Goal: Task Accomplishment & Management: Manage account settings

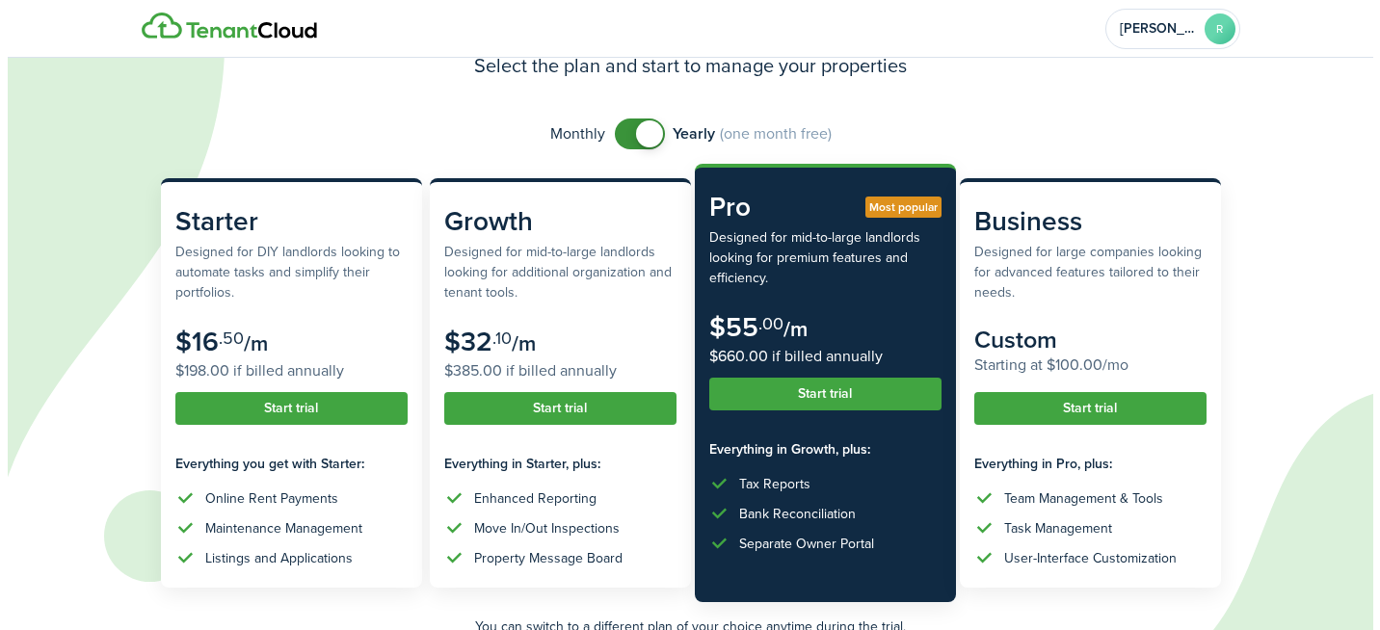
scroll to position [193, 0]
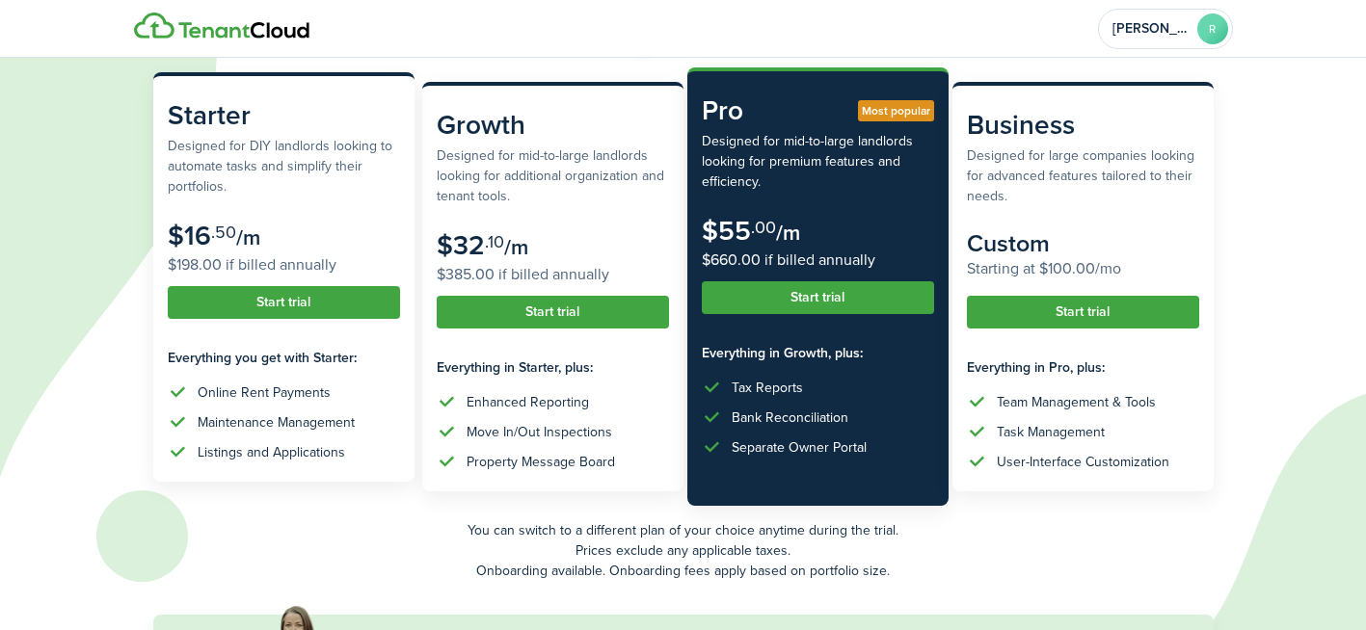
click at [356, 315] on button "Start trial" at bounding box center [284, 302] width 232 height 33
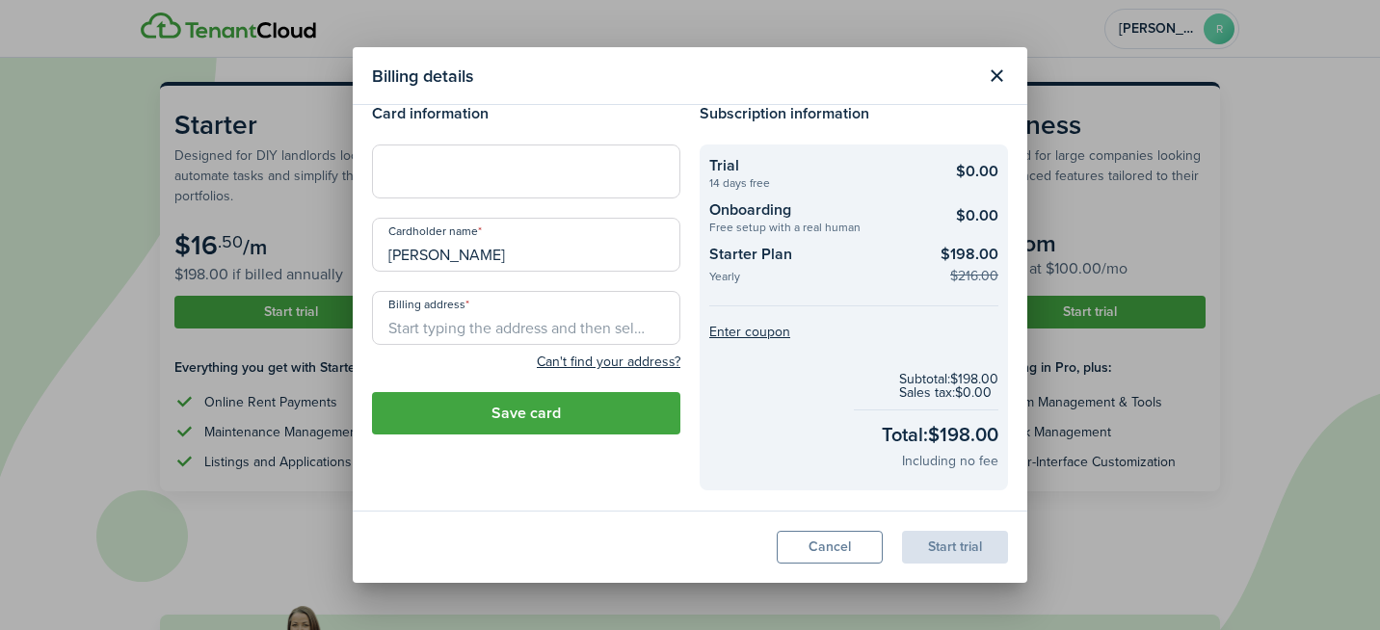
scroll to position [0, 0]
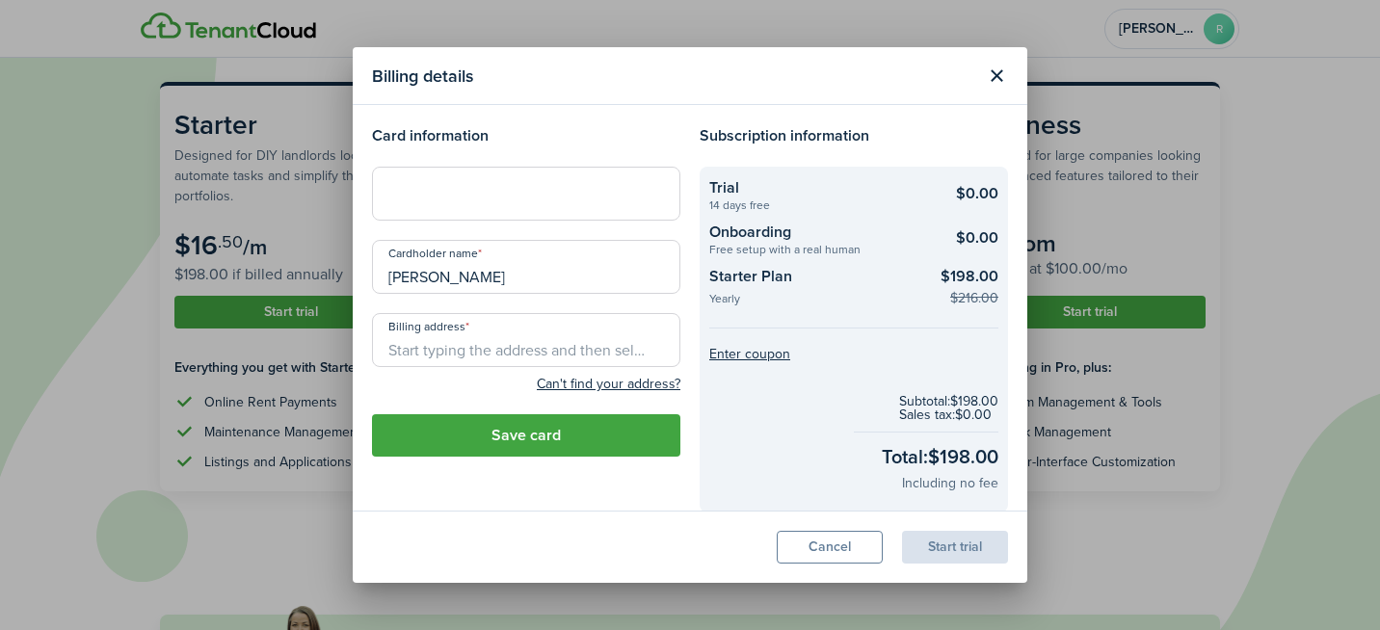
click at [532, 203] on div at bounding box center [526, 194] width 308 height 54
click at [545, 116] on modal-body "Card information Cardholder name [PERSON_NAME] Billing address Can't find your …" at bounding box center [690, 308] width 675 height 406
click at [573, 347] on input "Billing address" at bounding box center [526, 340] width 308 height 54
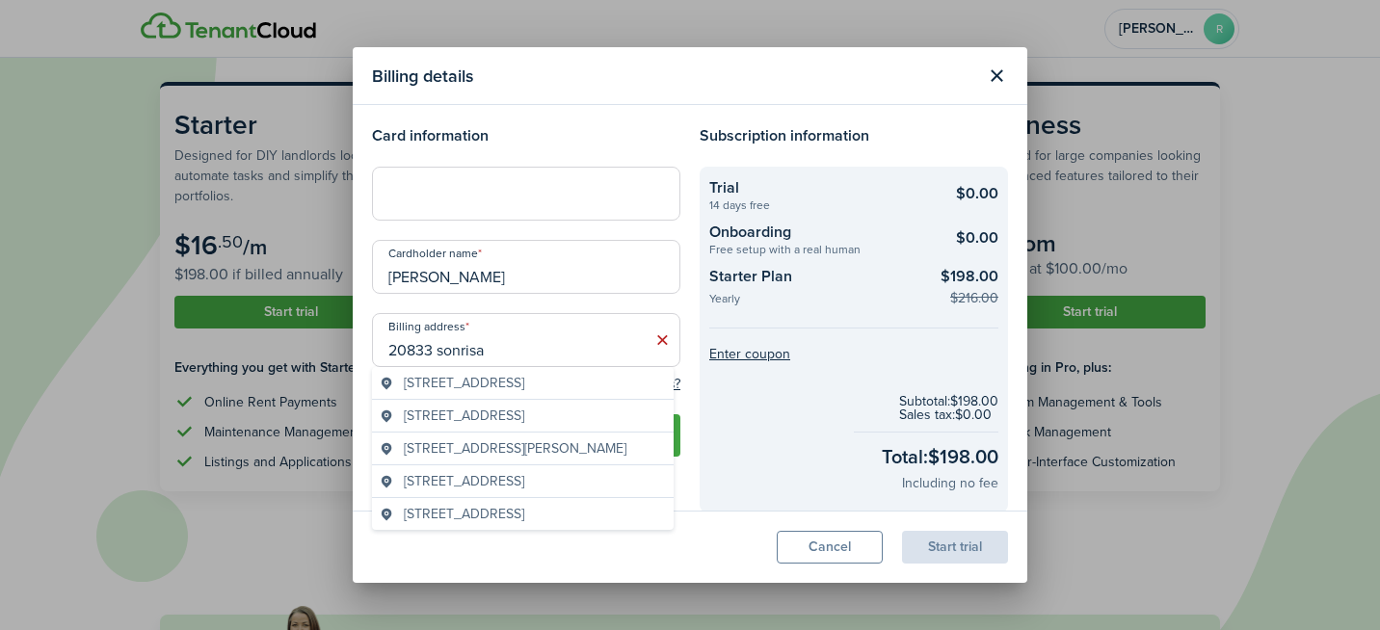
click at [524, 373] on span "[STREET_ADDRESS]" at bounding box center [464, 383] width 120 height 20
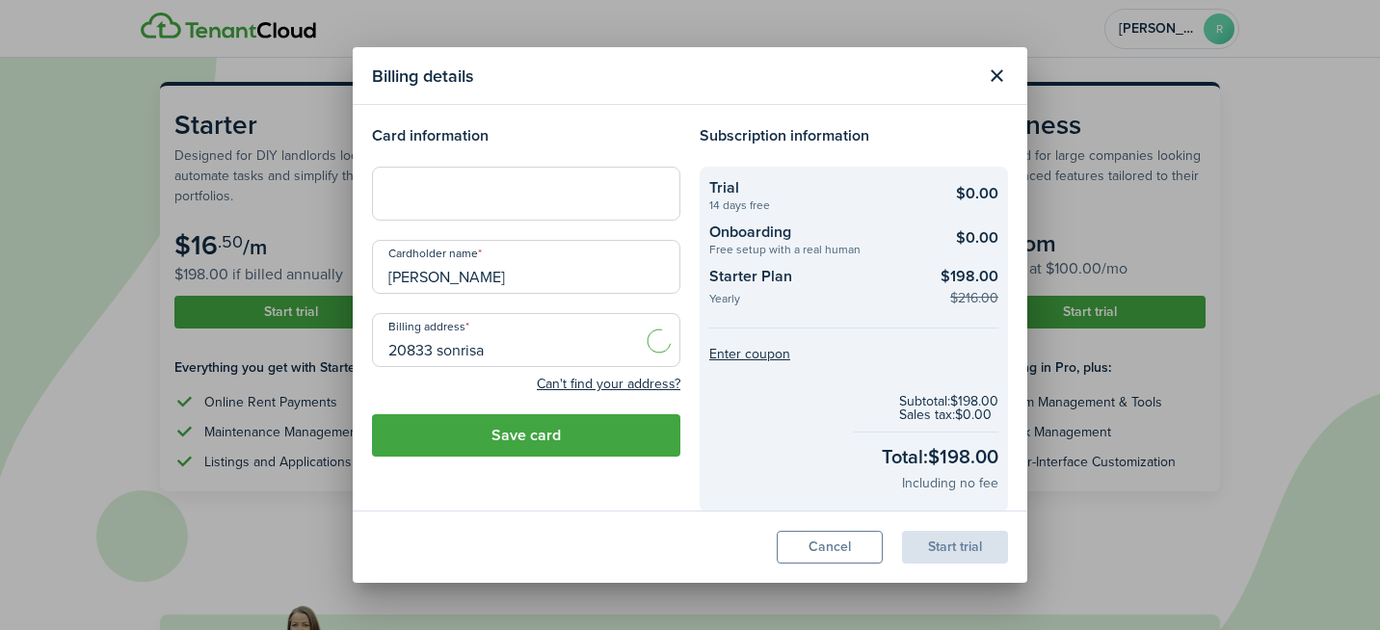
type input "[STREET_ADDRESS]"
click at [567, 442] on button "Save card" at bounding box center [526, 435] width 308 height 42
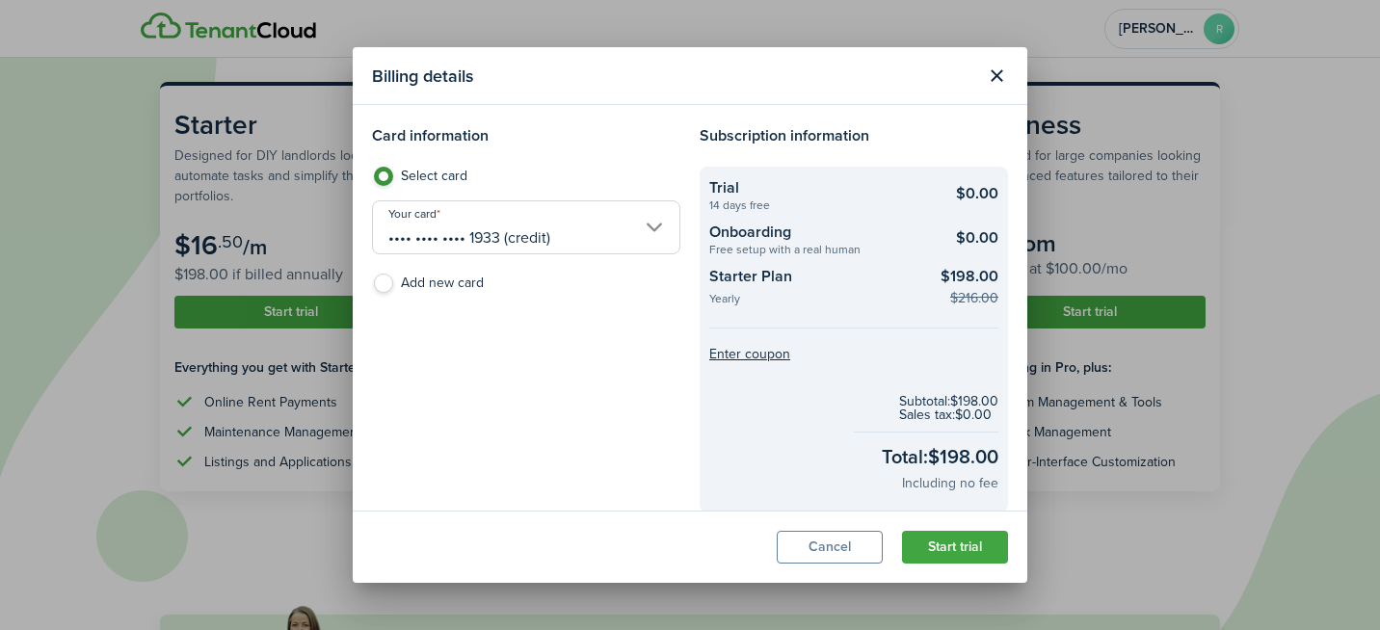
click at [961, 544] on button "Start trial" at bounding box center [955, 547] width 106 height 33
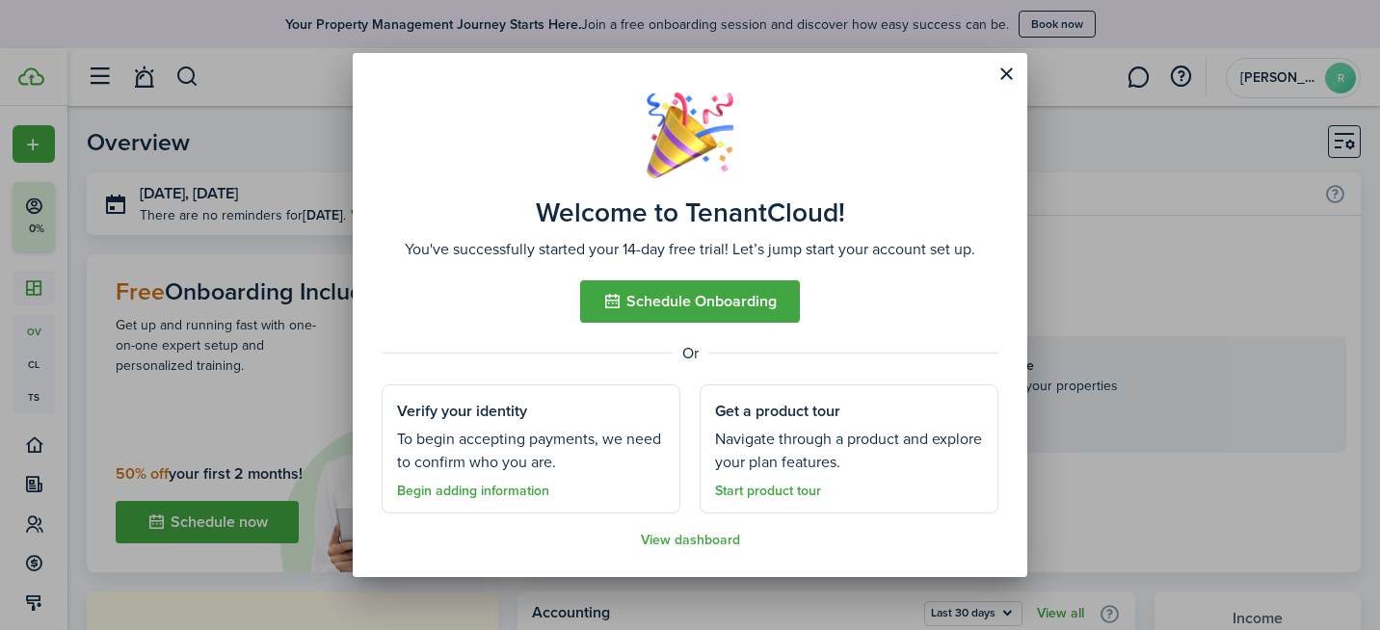
click at [538, 487] on link "Begin adding information" at bounding box center [473, 491] width 152 height 15
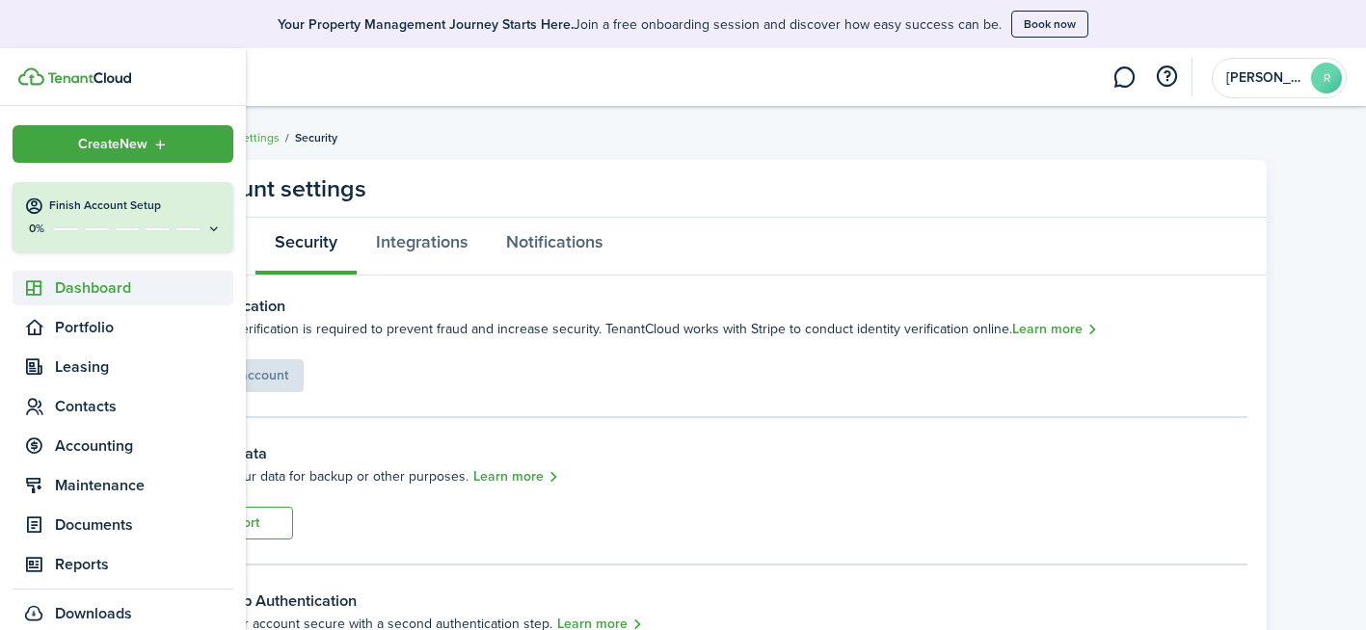
click at [81, 293] on span "Dashboard" at bounding box center [144, 288] width 178 height 23
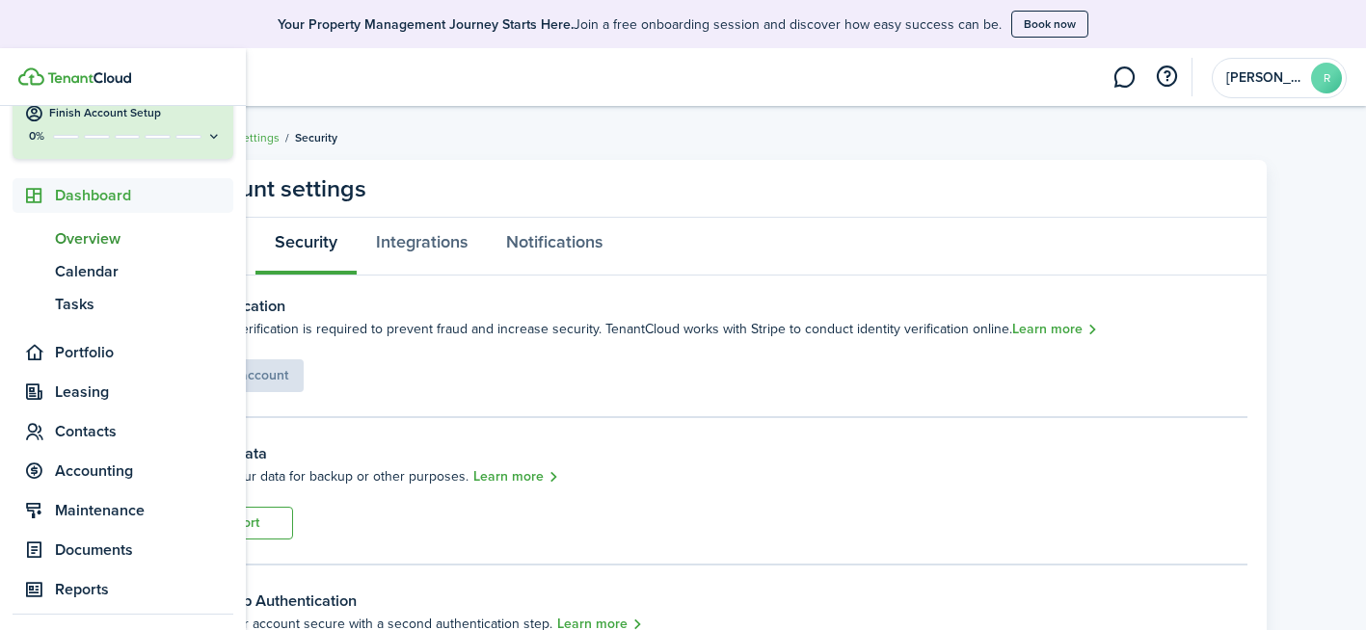
scroll to position [193, 0]
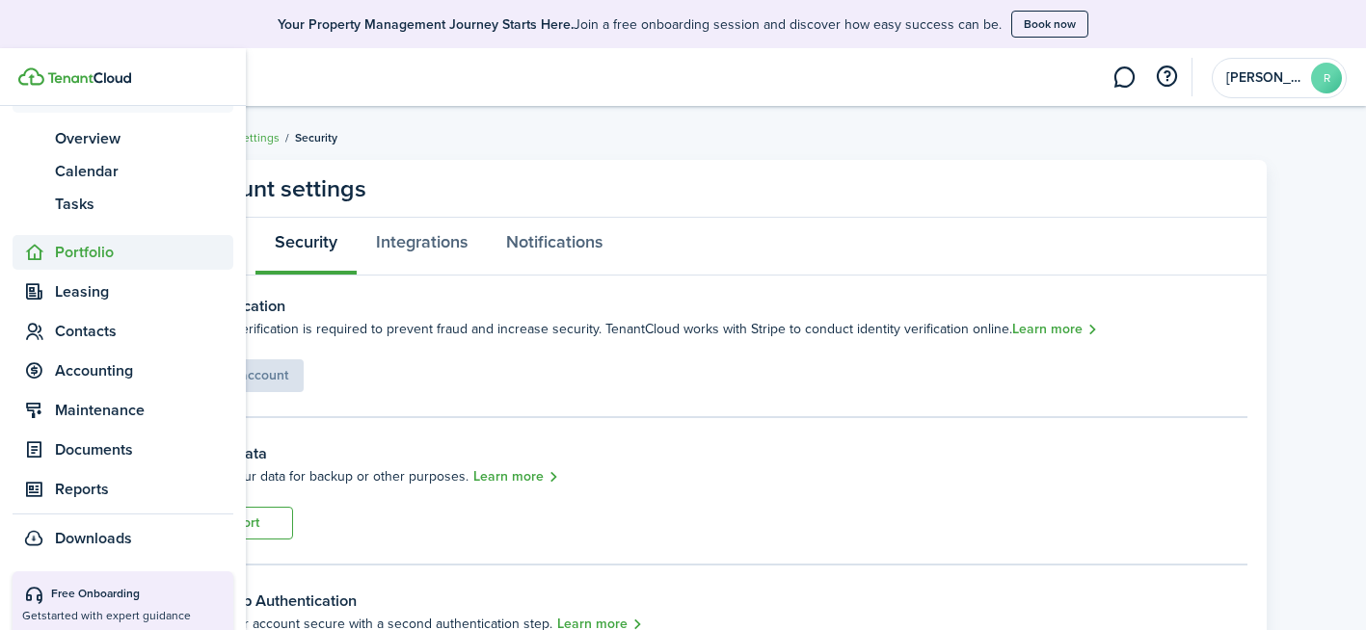
click at [87, 253] on span "Portfolio" at bounding box center [144, 252] width 178 height 23
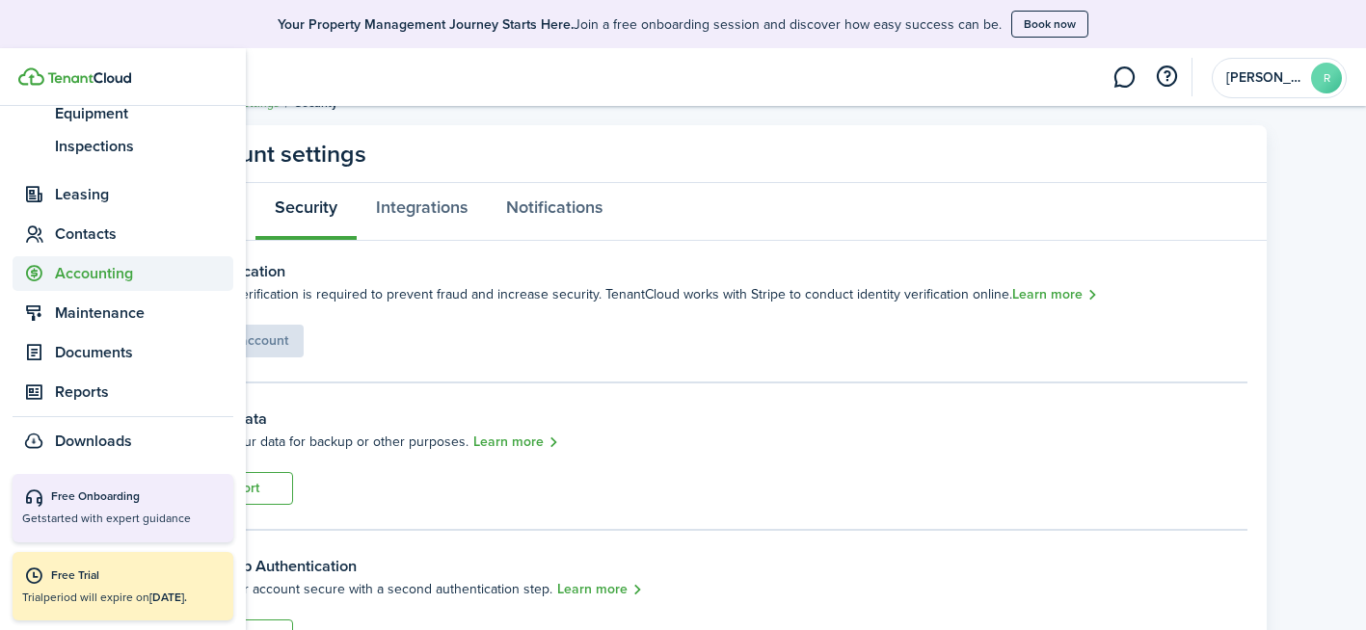
scroll to position [96, 0]
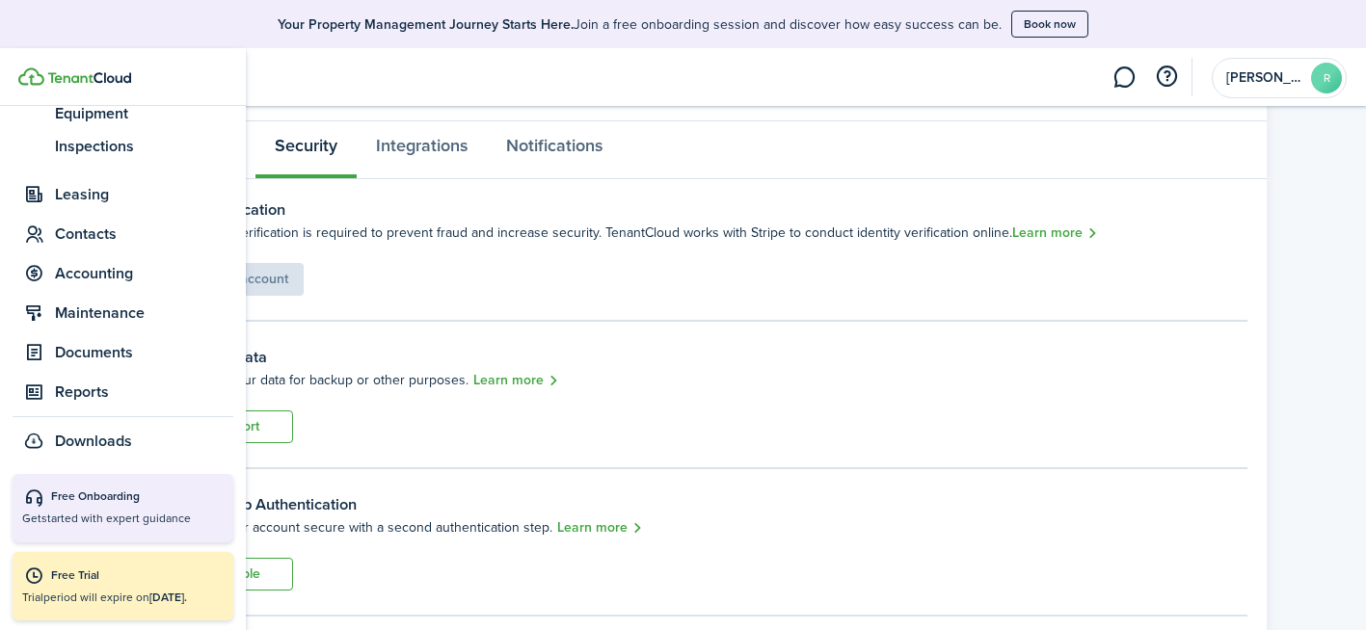
click at [145, 580] on div "Free Trial" at bounding box center [137, 576] width 173 height 19
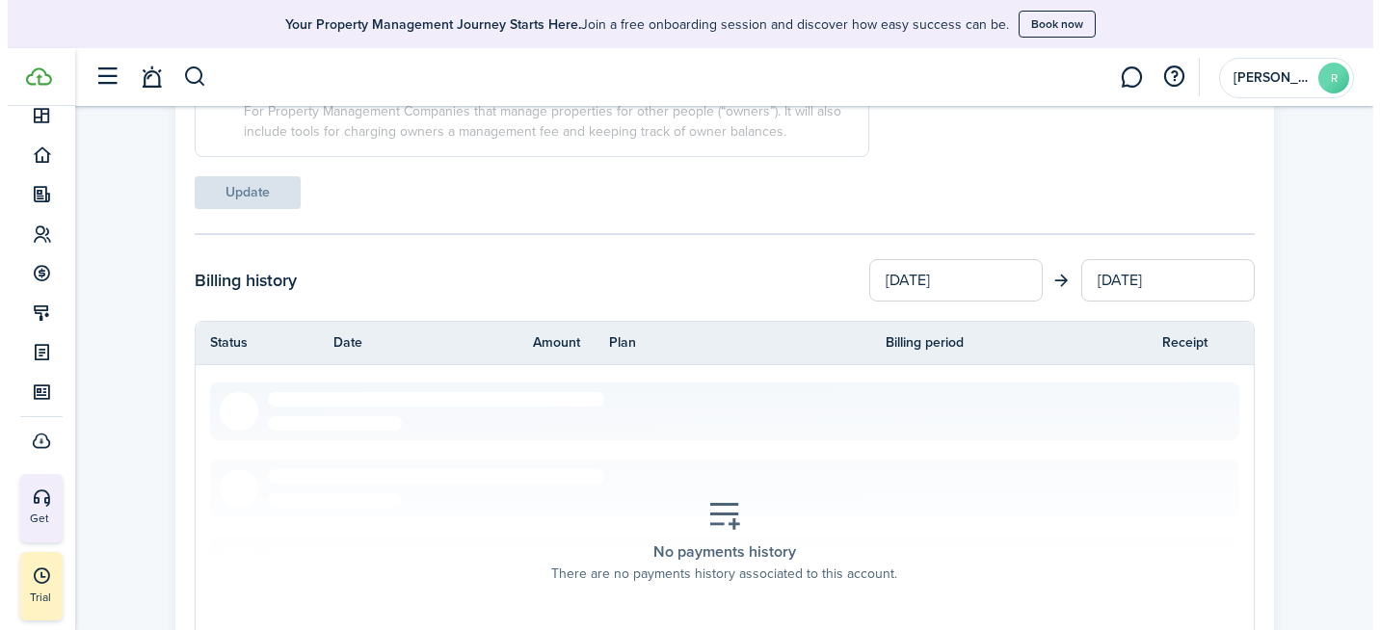
scroll to position [96, 0]
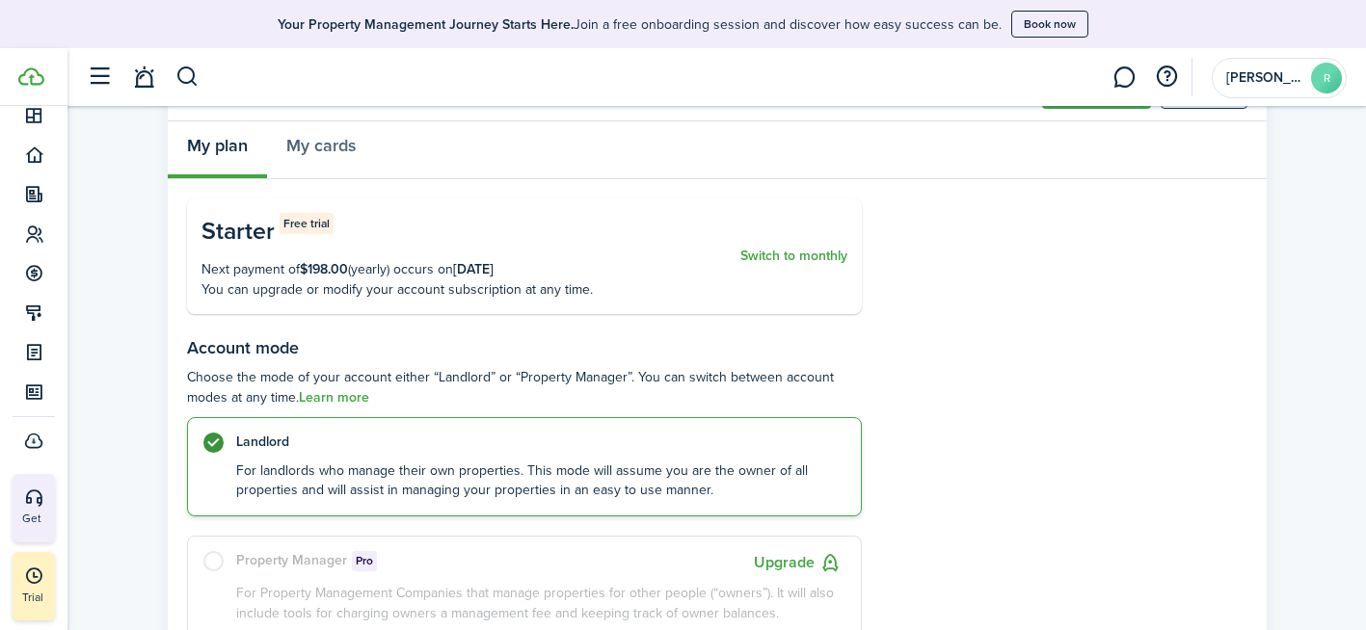
click at [819, 255] on button "Switch to monthly" at bounding box center [793, 256] width 107 height 87
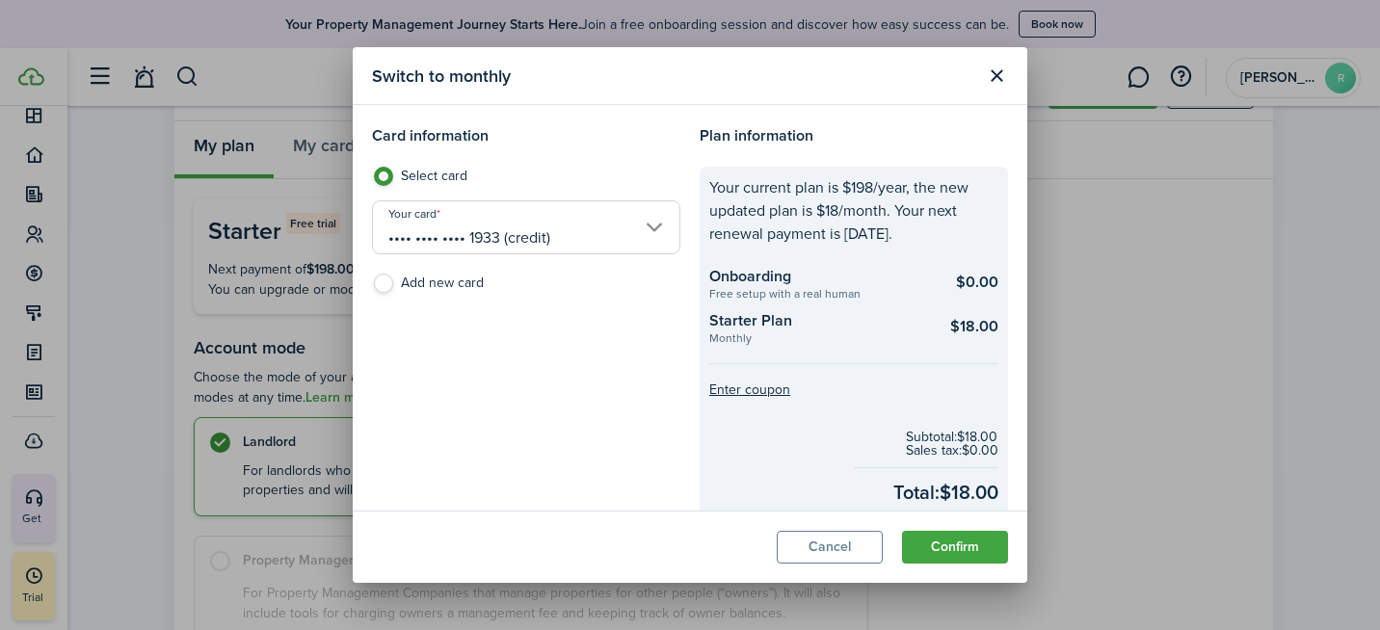
click at [928, 543] on button "Confirm" at bounding box center [955, 547] width 106 height 33
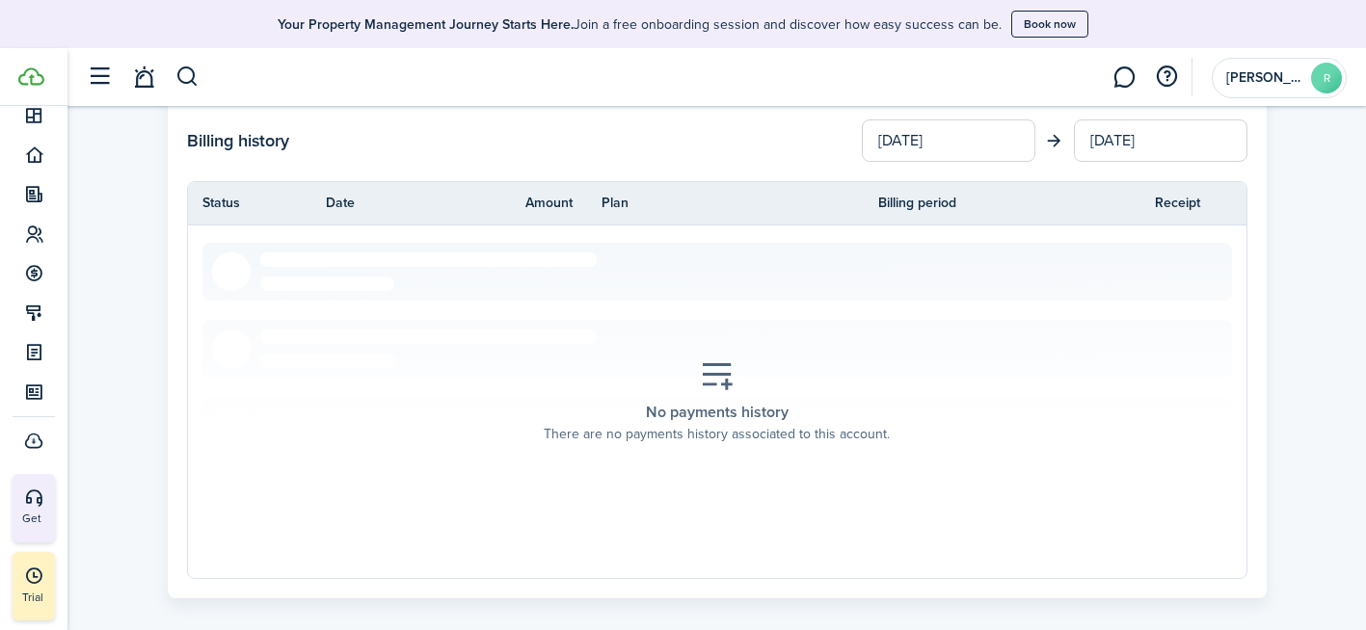
scroll to position [739, 0]
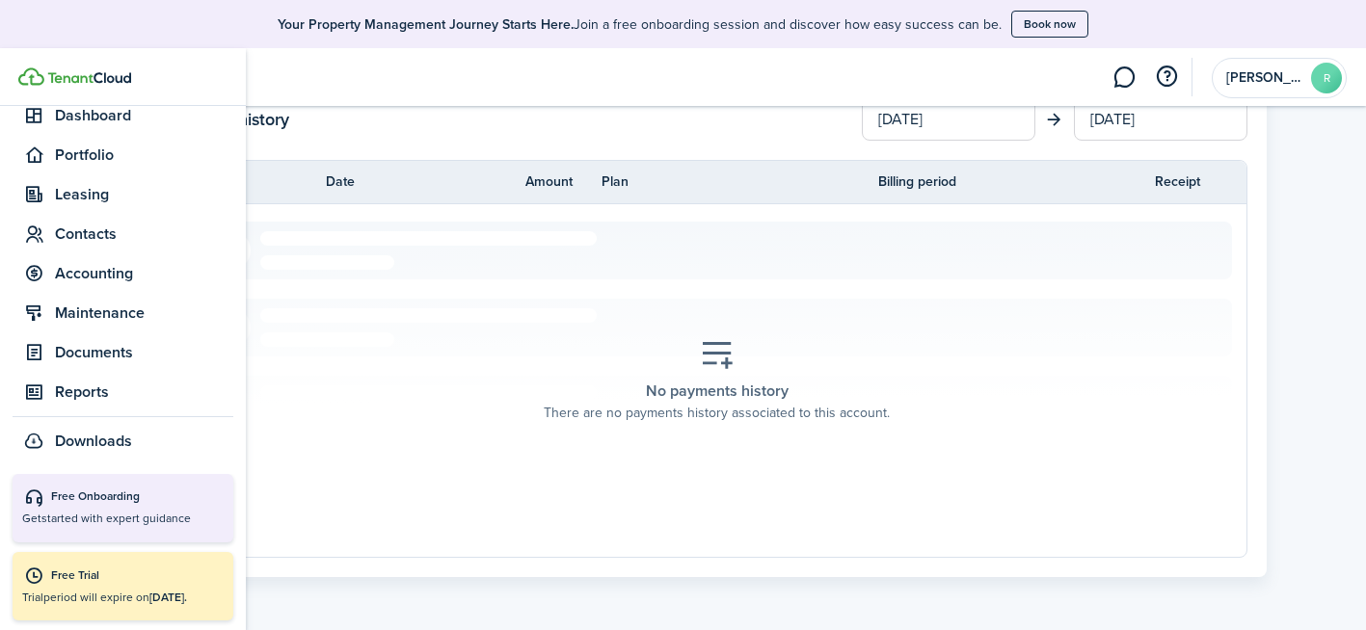
click at [125, 579] on div "Free Trial" at bounding box center [137, 576] width 173 height 19
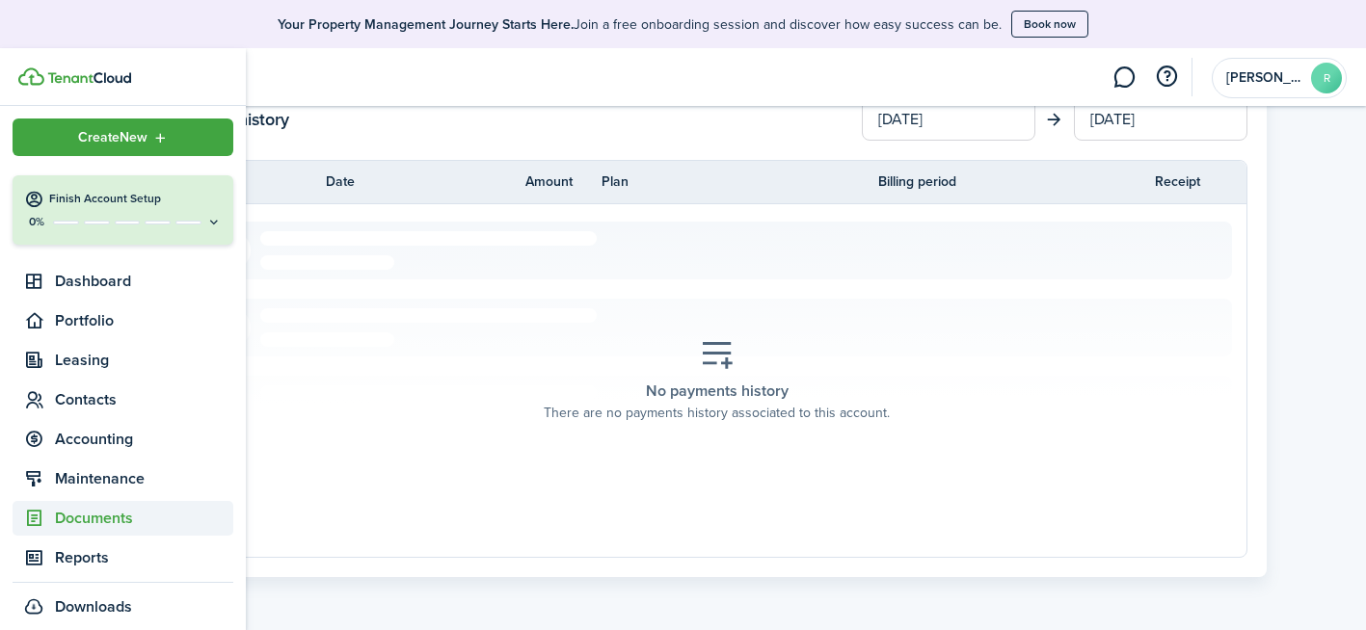
scroll to position [0, 0]
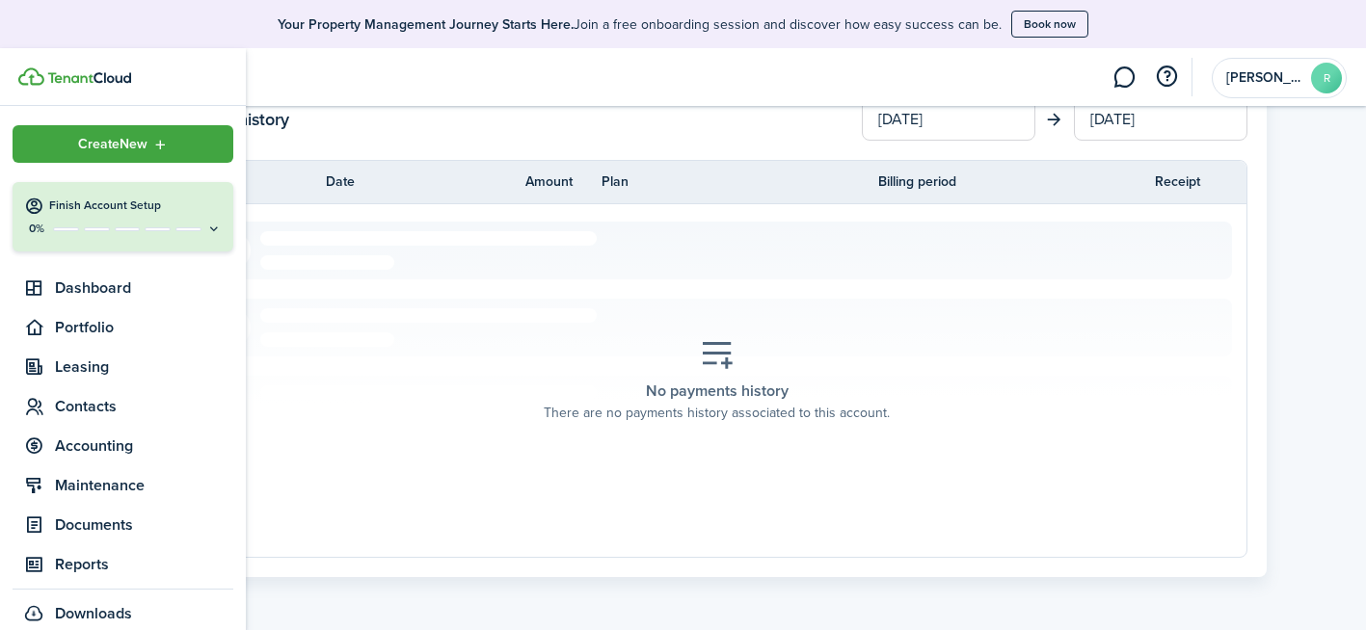
click at [112, 213] on h4 "Finish Account Setup" at bounding box center [135, 206] width 173 height 16
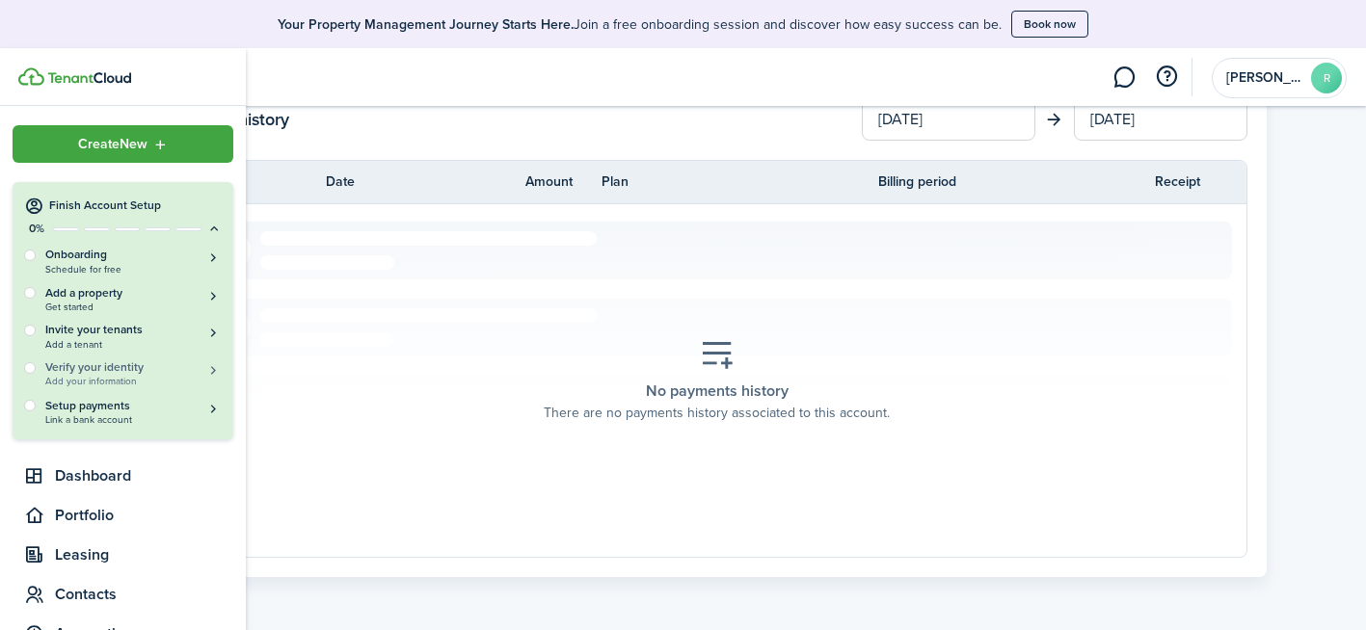
click at [135, 370] on h5 "Verify your identity" at bounding box center [133, 368] width 176 height 16
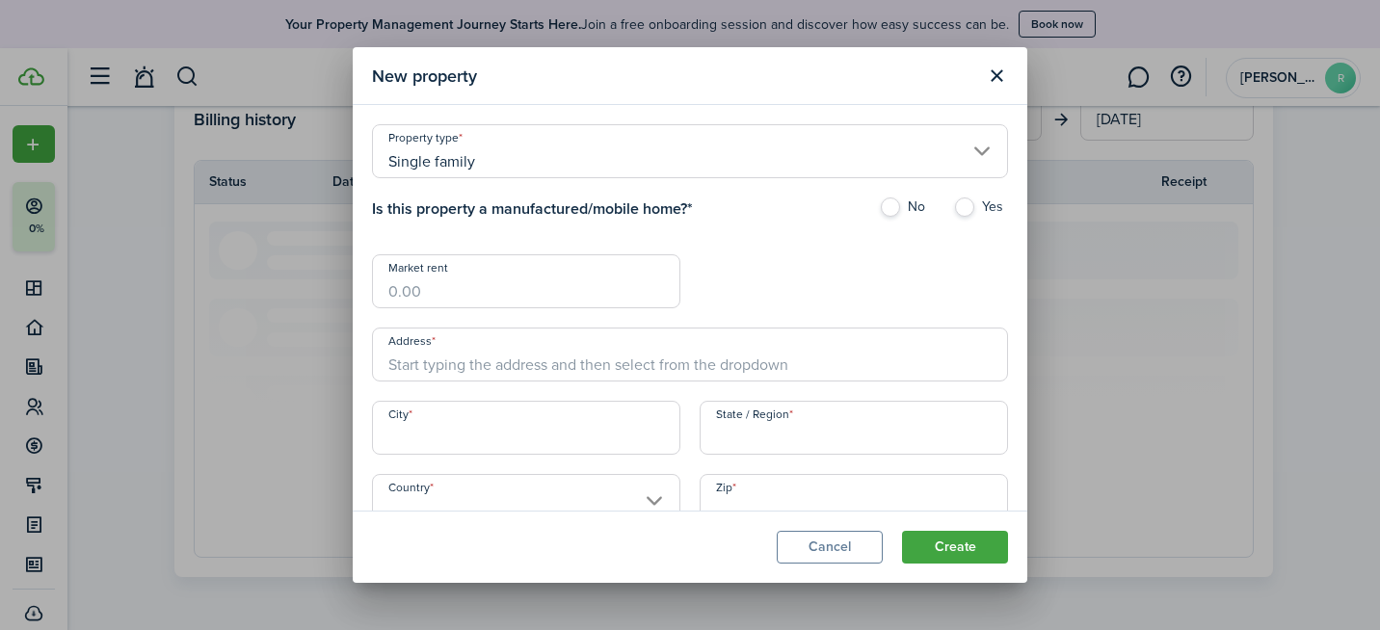
click at [1000, 78] on button "Close modal" at bounding box center [996, 76] width 33 height 33
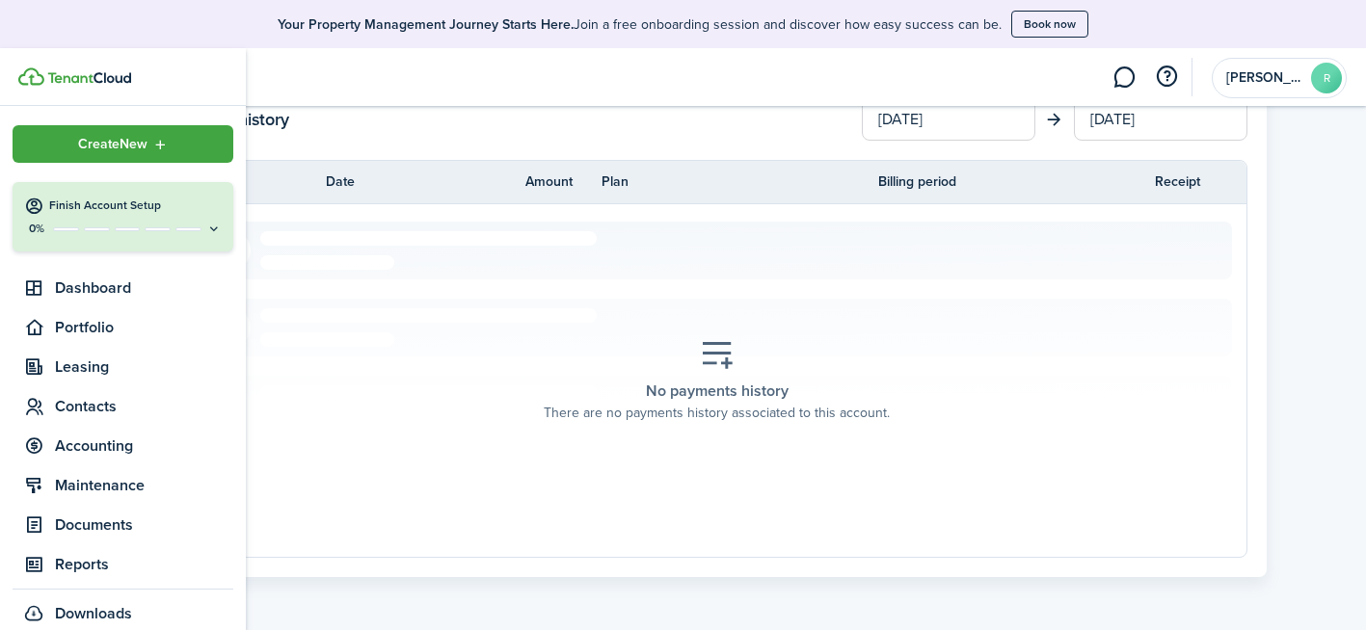
click at [206, 227] on icon at bounding box center [213, 229] width 15 height 14
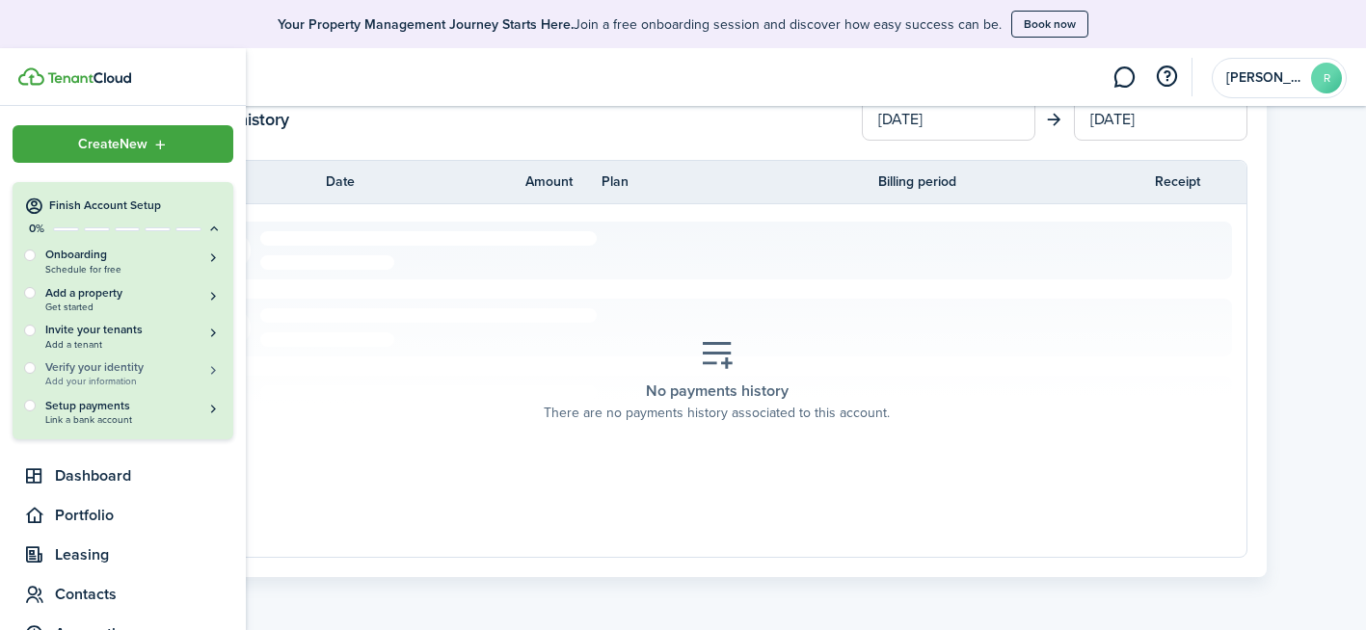
click at [94, 364] on h5 "Verify your identity" at bounding box center [133, 368] width 176 height 16
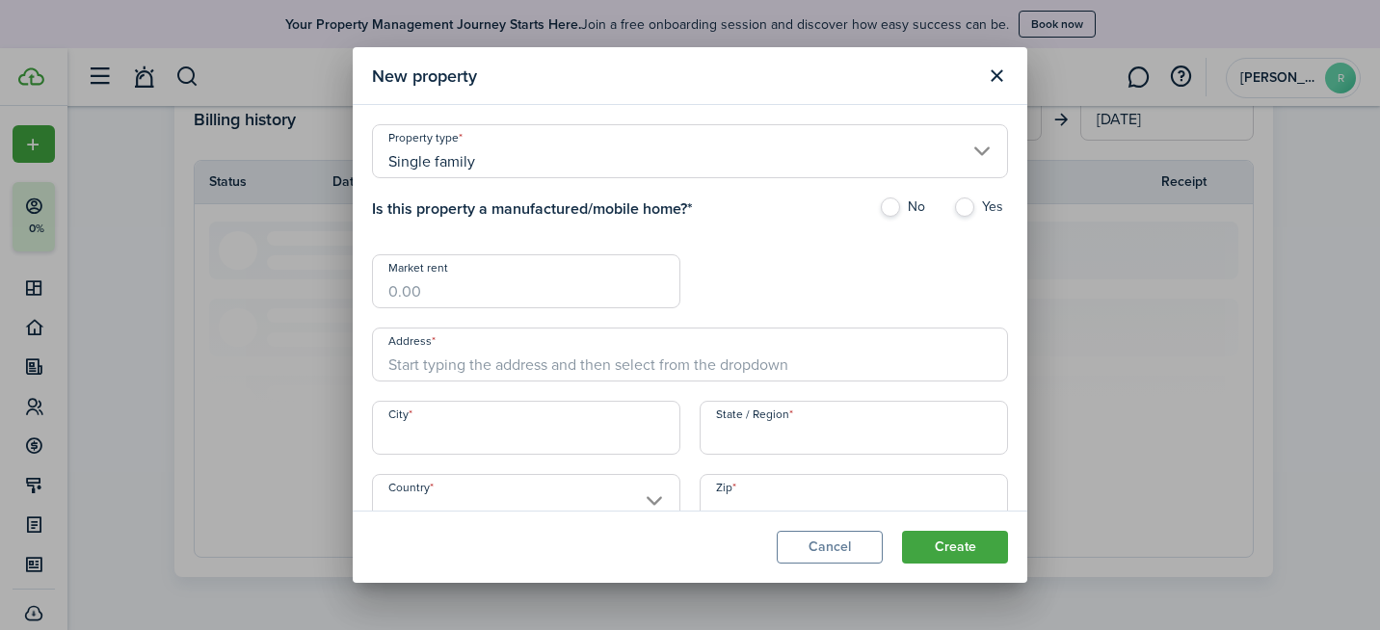
click at [983, 70] on button "Close modal" at bounding box center [996, 76] width 33 height 33
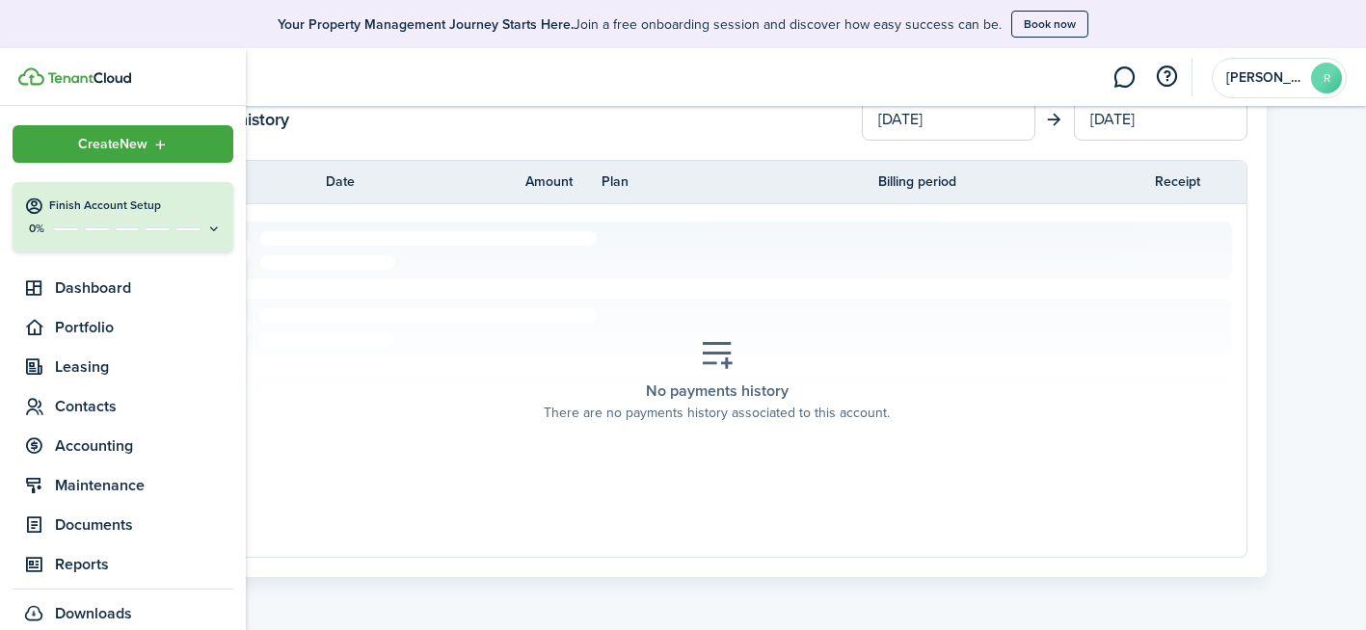
click at [206, 227] on icon at bounding box center [213, 229] width 15 height 14
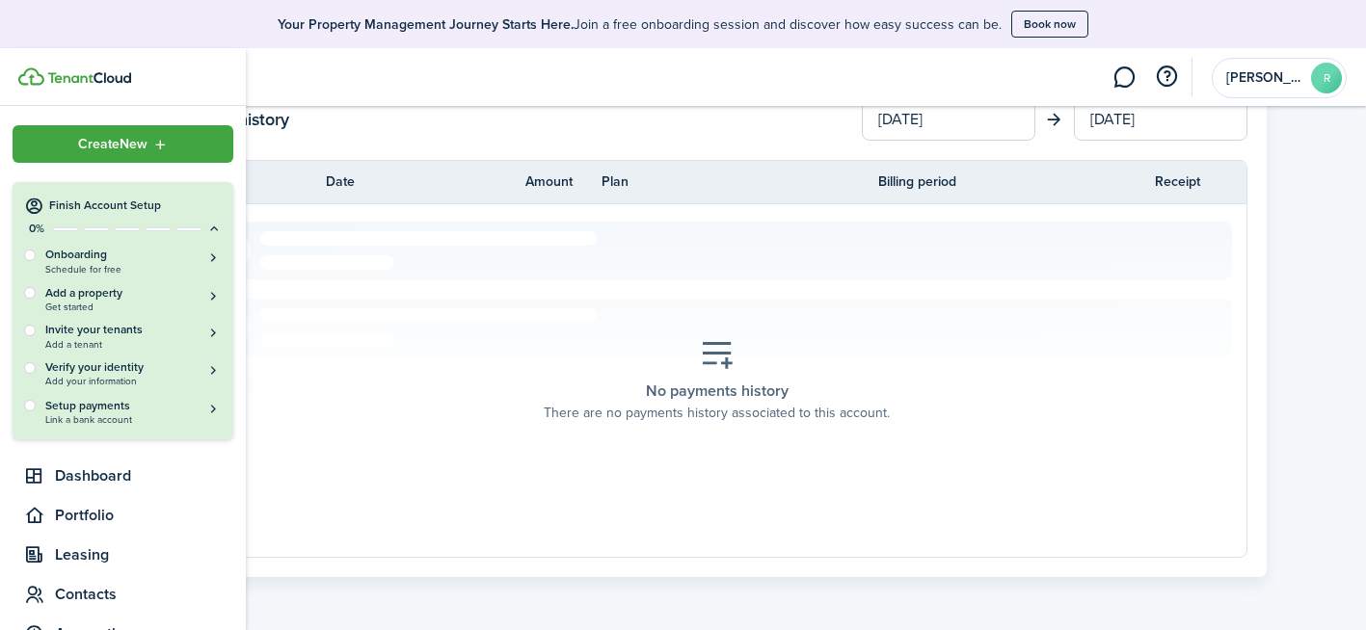
click at [27, 367] on div at bounding box center [30, 368] width 12 height 12
click at [198, 363] on button "Verify your identity Add your information" at bounding box center [133, 374] width 176 height 28
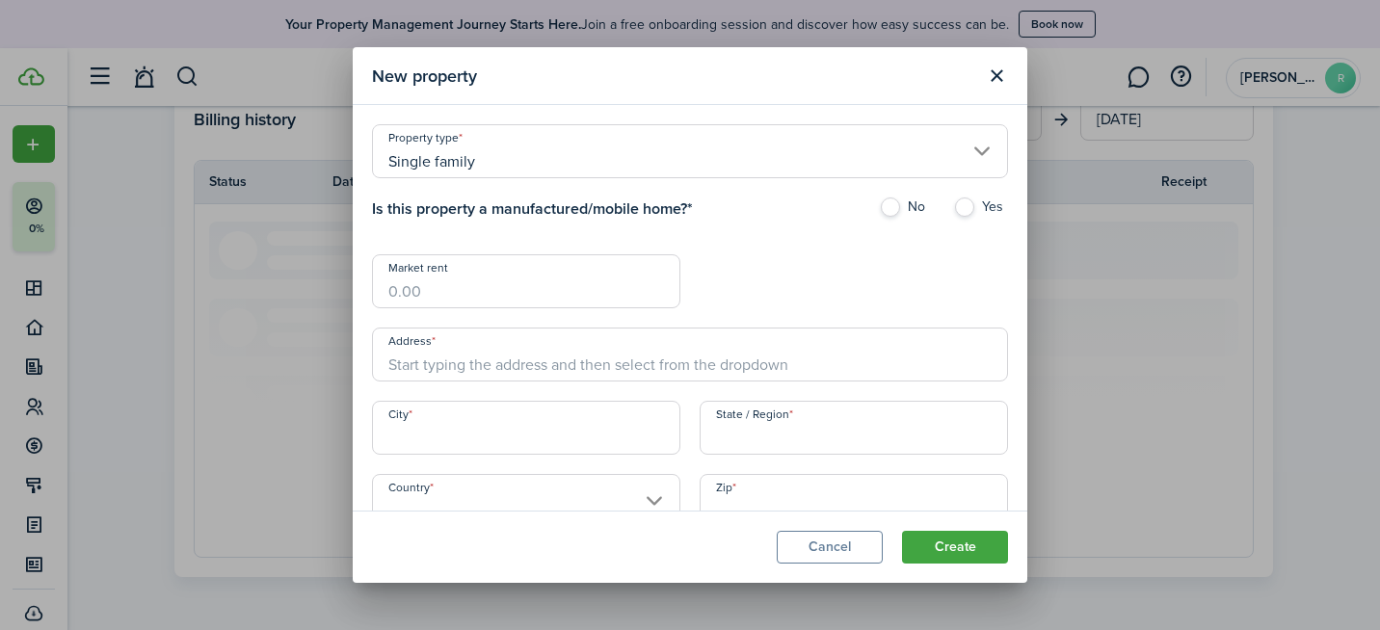
click at [993, 72] on button "Close modal" at bounding box center [996, 76] width 33 height 33
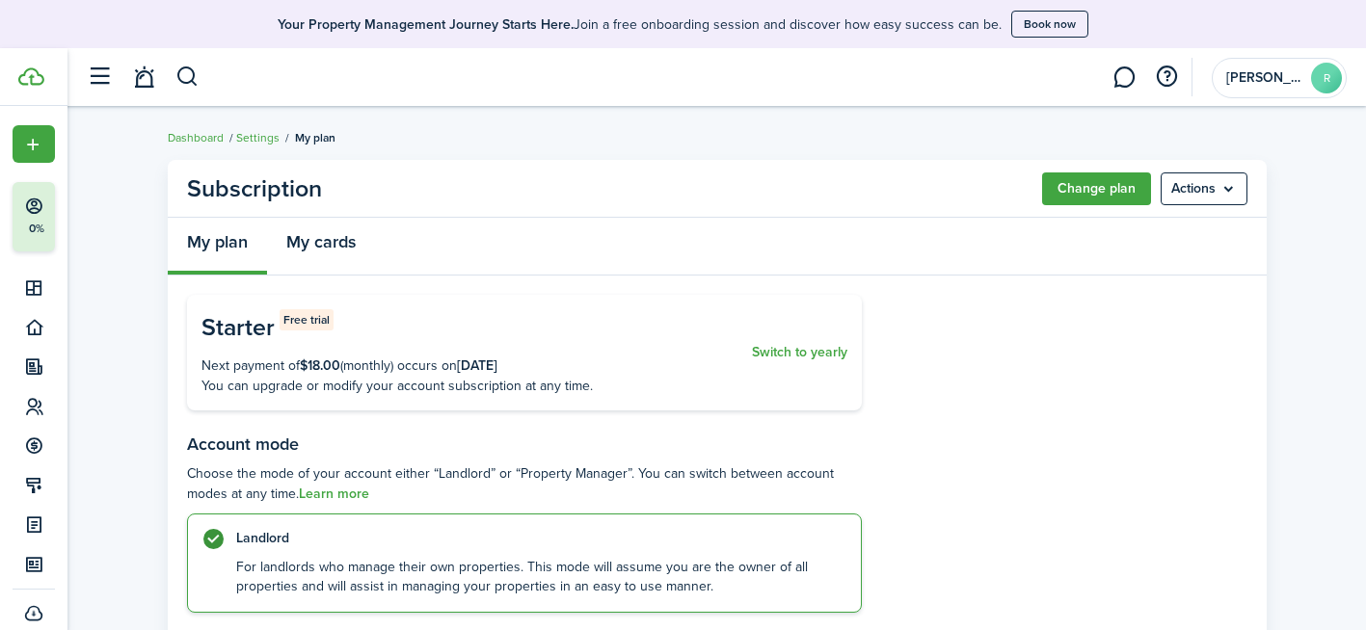
click at [354, 261] on link "My cards" at bounding box center [321, 247] width 108 height 58
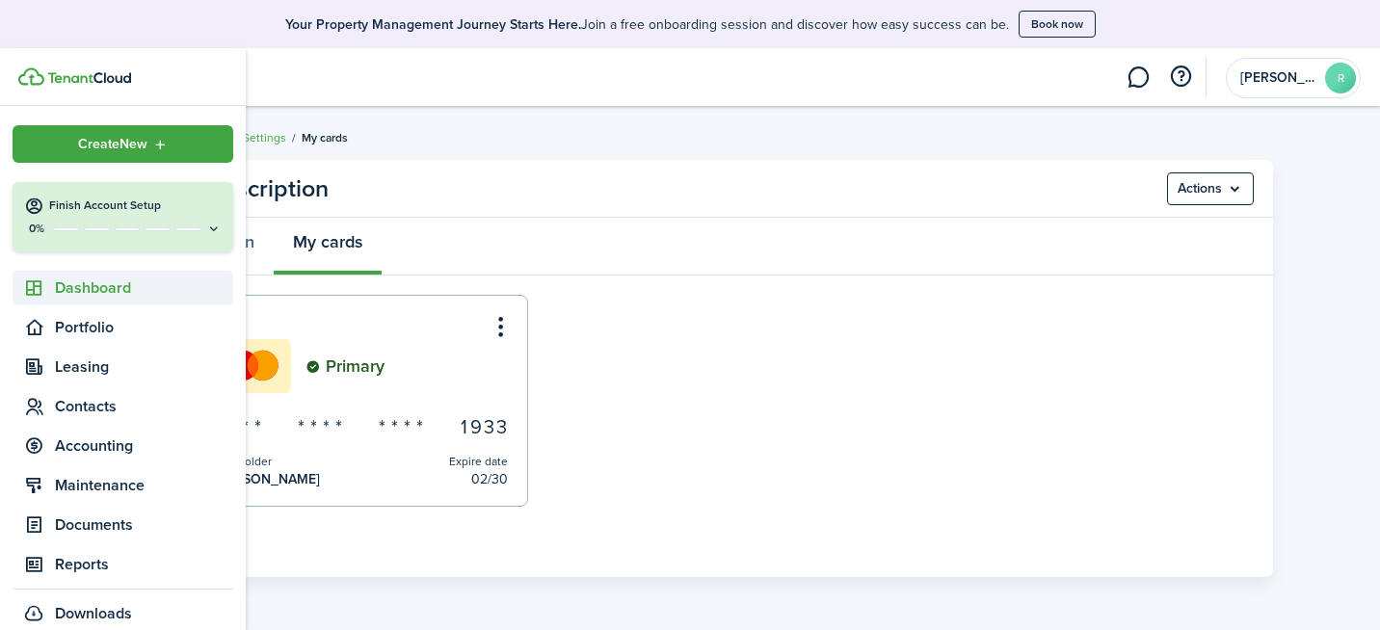
click at [133, 289] on span "Dashboard" at bounding box center [144, 288] width 178 height 23
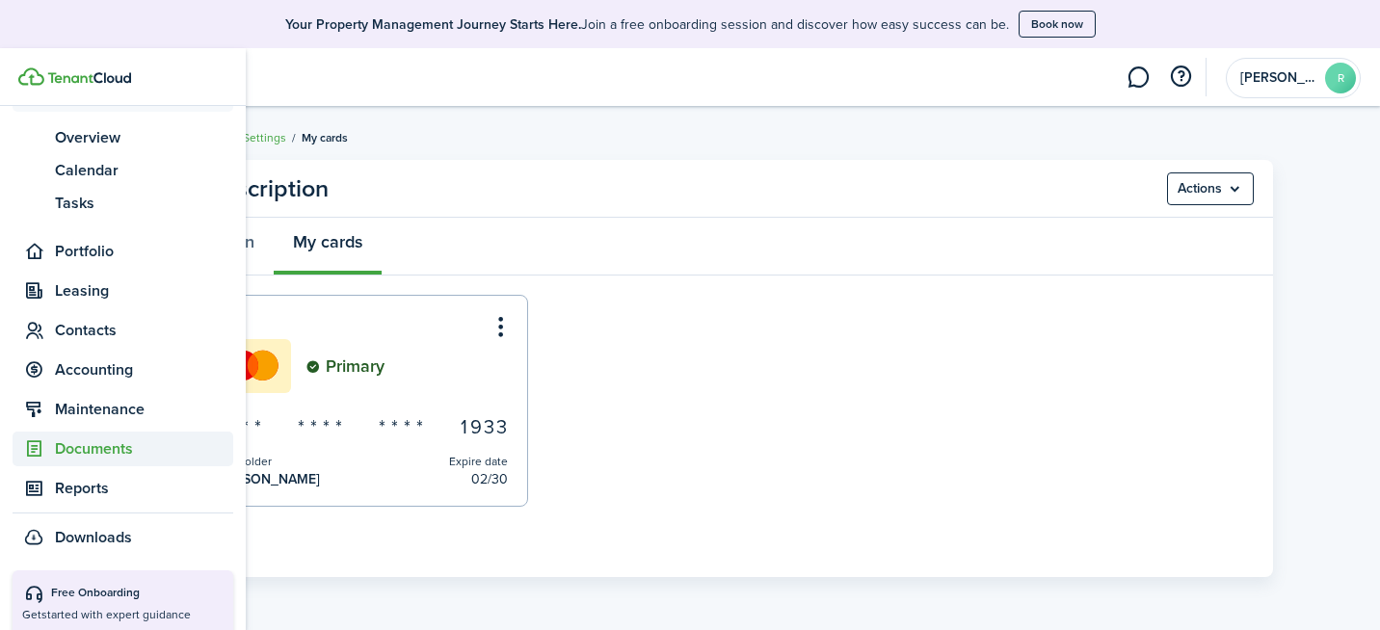
scroll to position [290, 0]
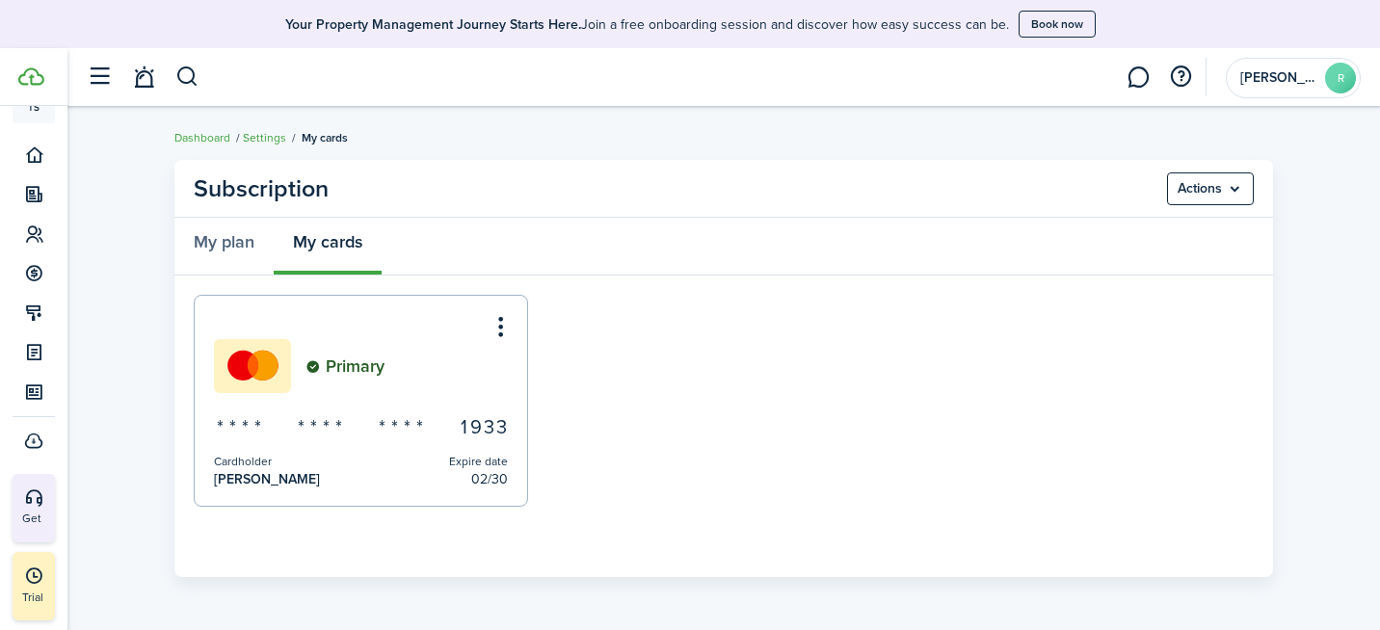
click at [1047, 19] on button "Book now" at bounding box center [1057, 24] width 77 height 27
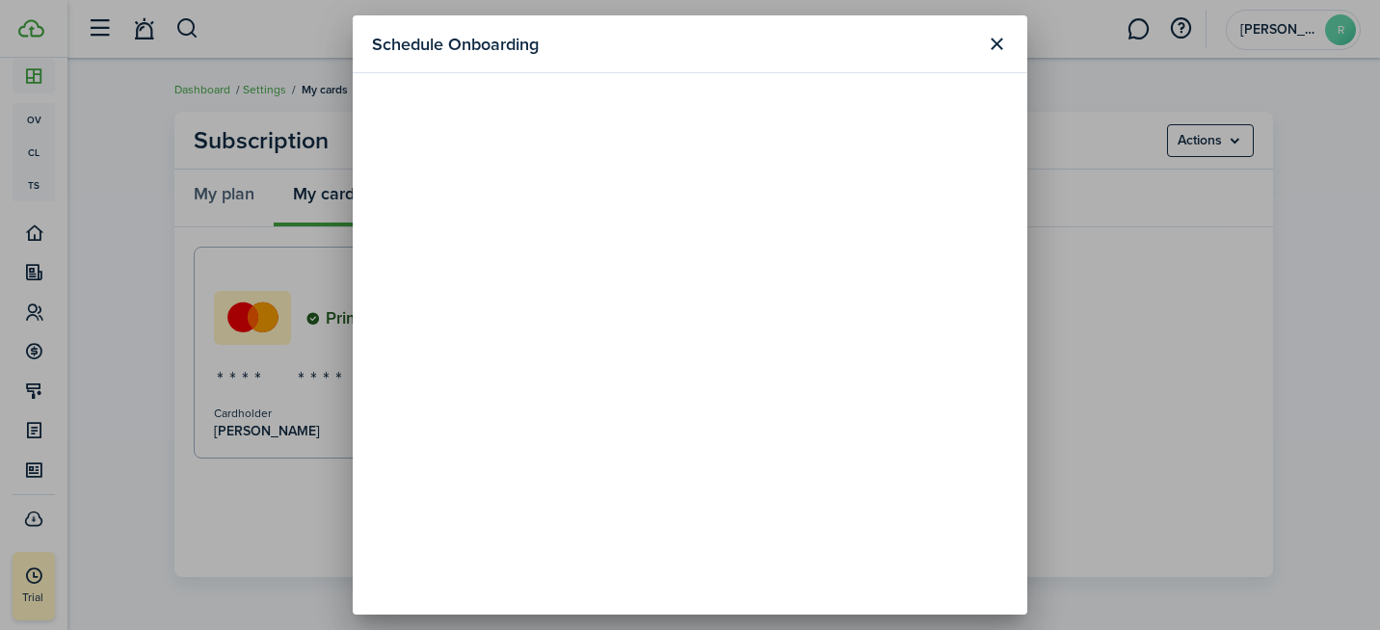
scroll to position [165, 0]
click at [996, 45] on button "Close modal" at bounding box center [996, 44] width 33 height 33
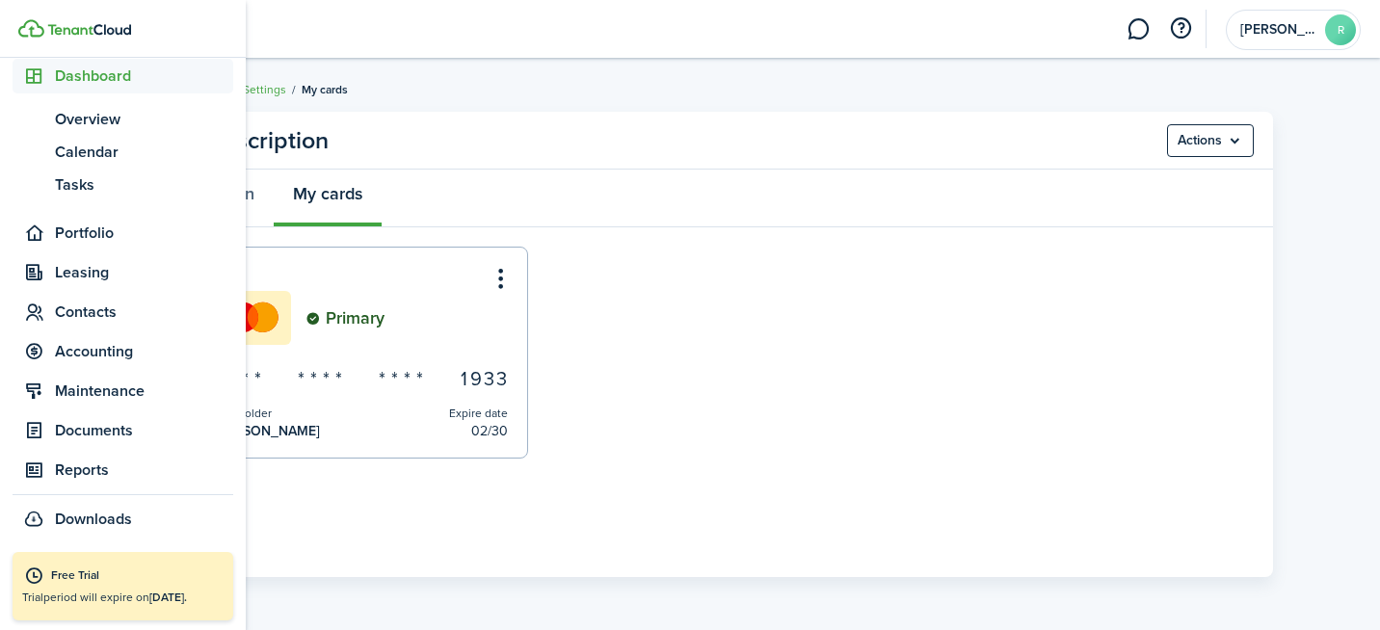
click at [131, 581] on div "Free Trial" at bounding box center [137, 576] width 173 height 19
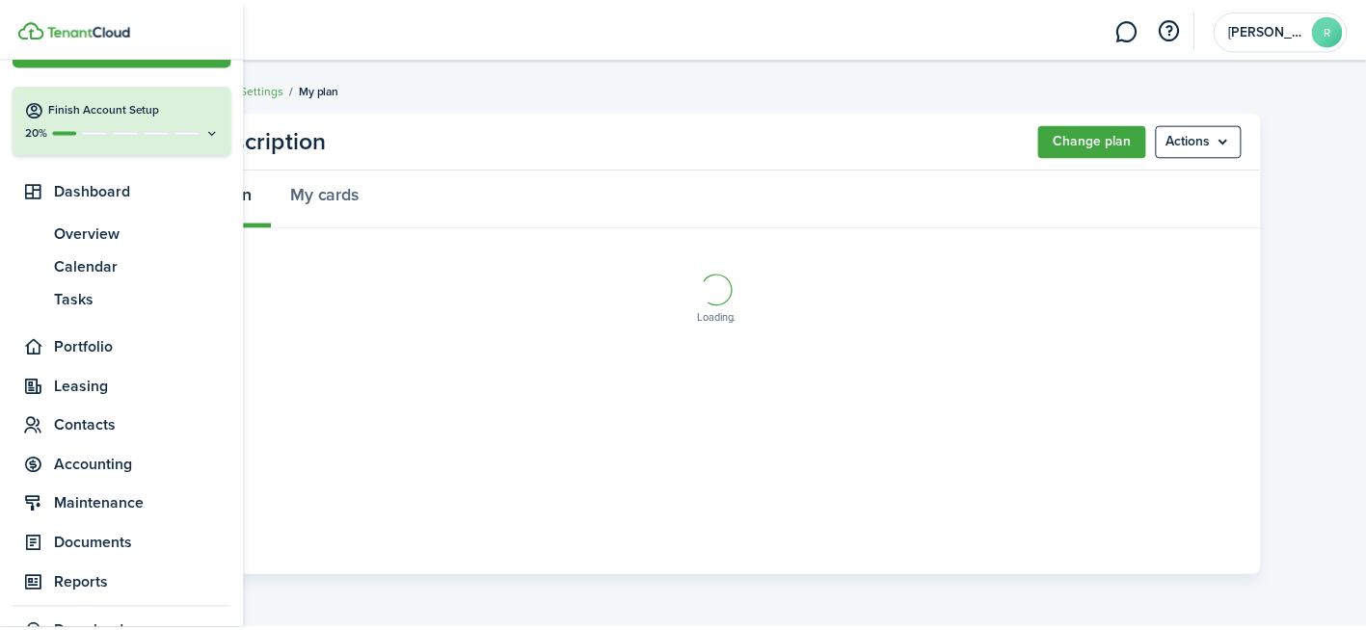
scroll to position [47, 0]
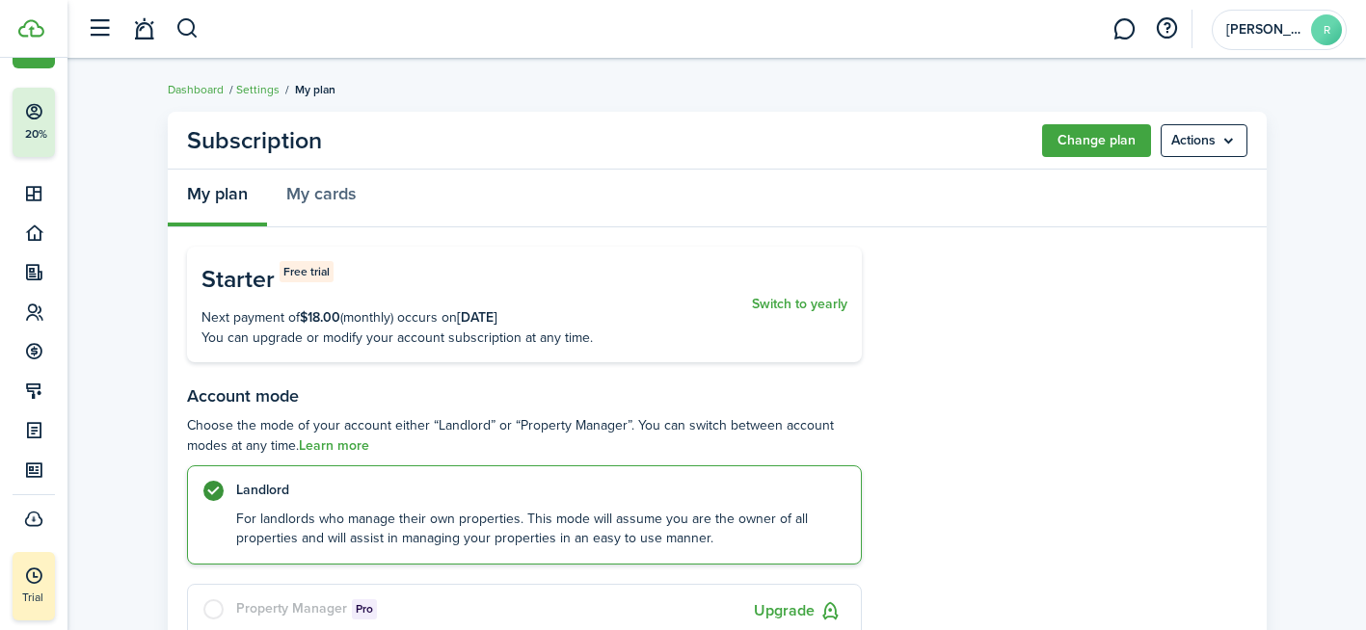
click at [1205, 143] on menu-btn "Actions" at bounding box center [1203, 140] width 87 height 33
click at [1190, 177] on button "Cancel subscription" at bounding box center [1163, 183] width 169 height 33
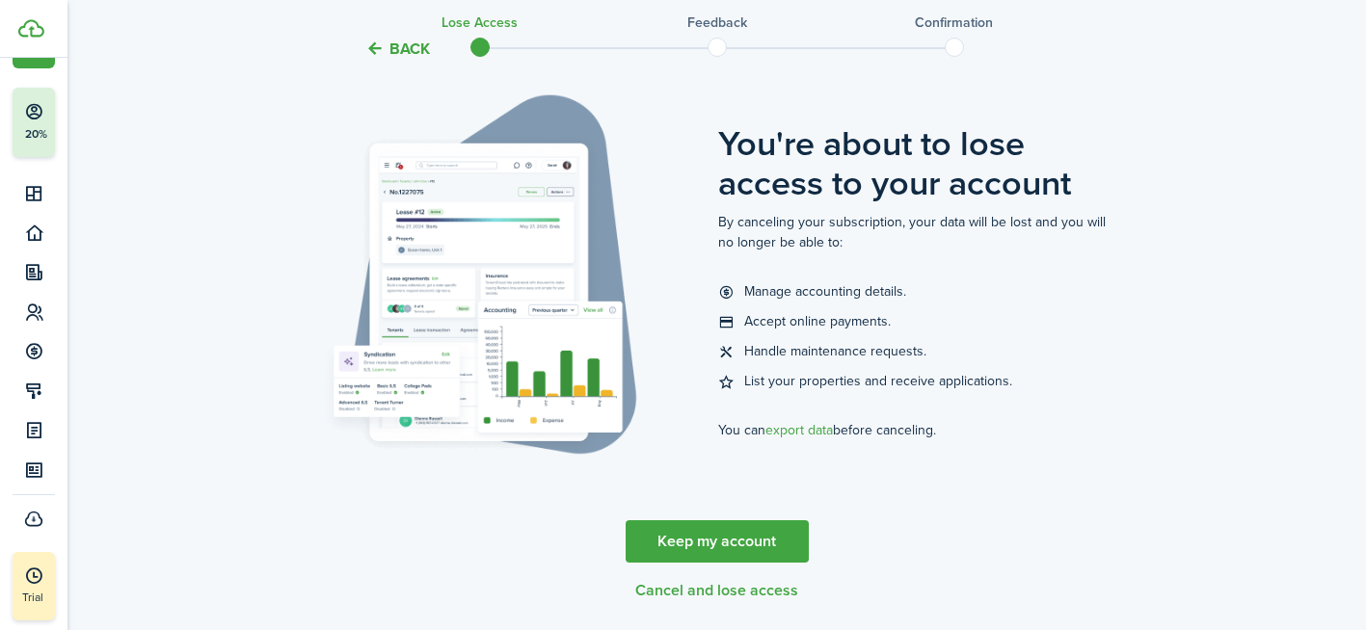
scroll to position [177, 0]
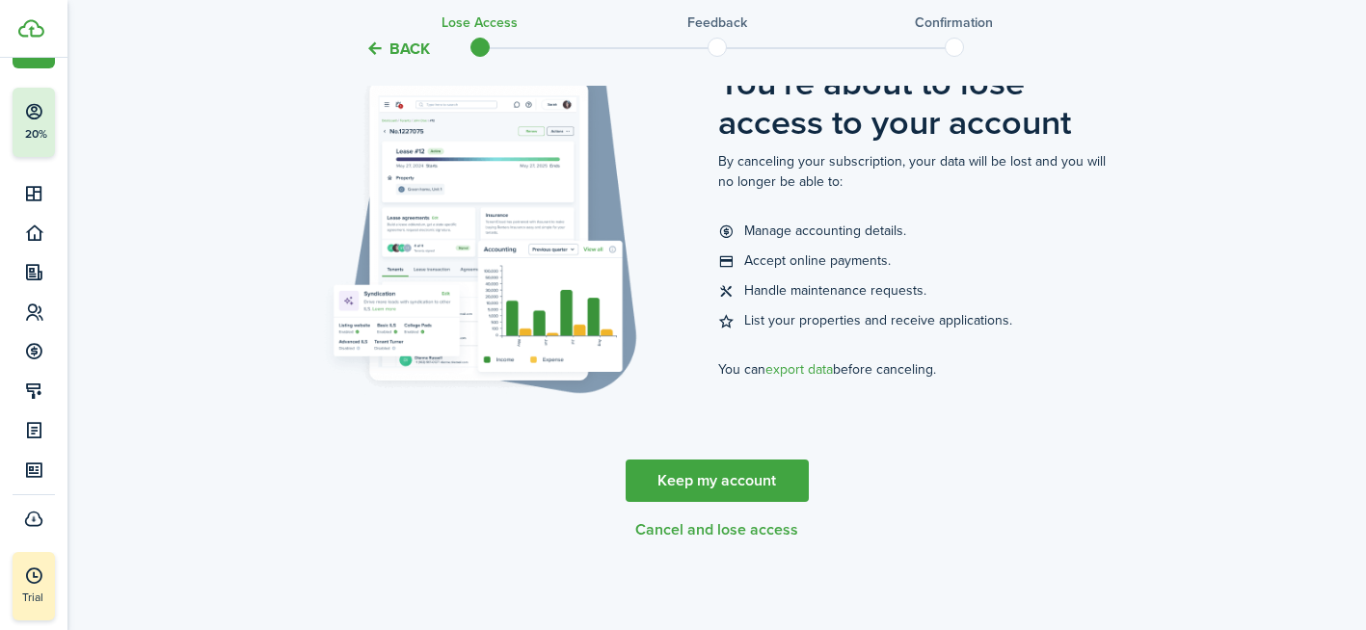
click at [750, 533] on button "Cancel and lose access" at bounding box center [716, 529] width 163 height 17
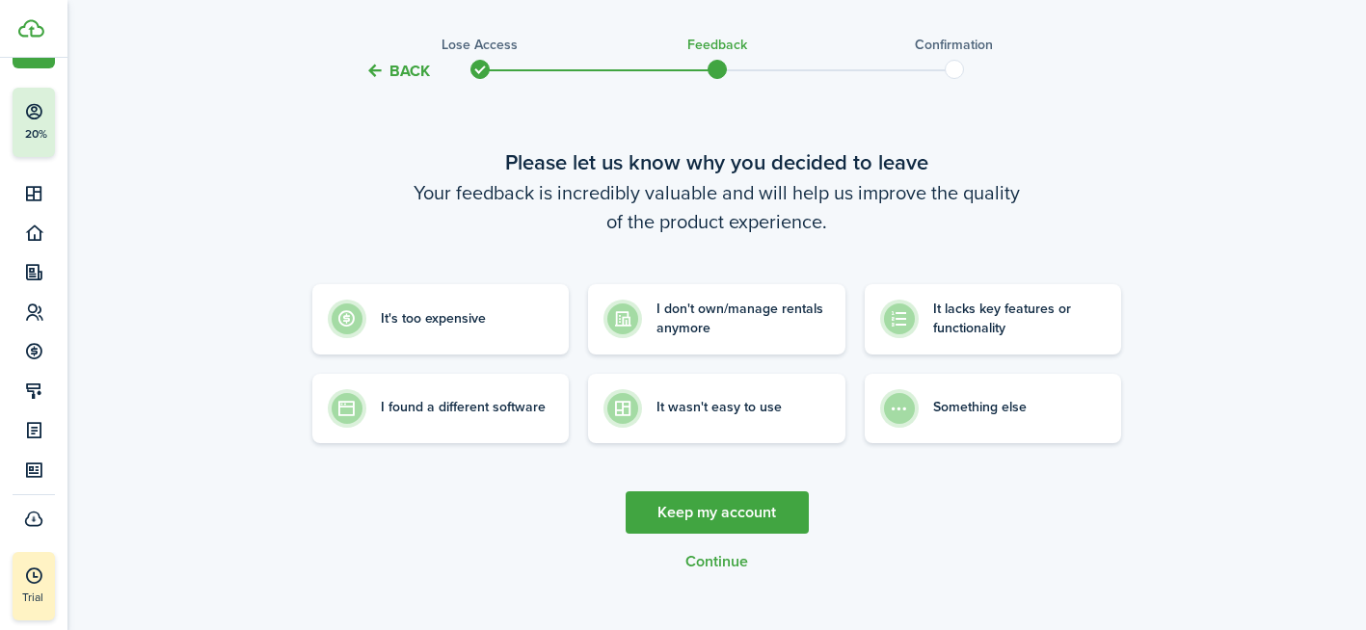
scroll to position [77, 0]
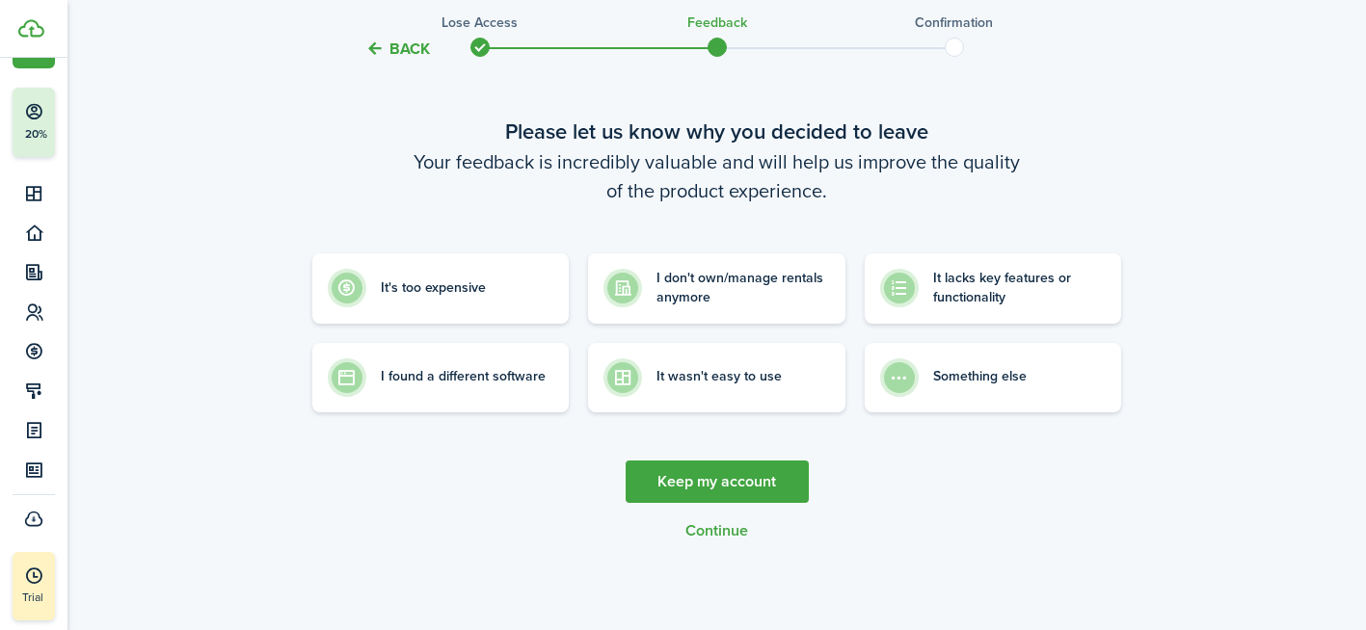
click at [727, 530] on button "Continue" at bounding box center [716, 530] width 63 height 17
click at [473, 358] on label "I found a different software" at bounding box center [440, 372] width 257 height 69
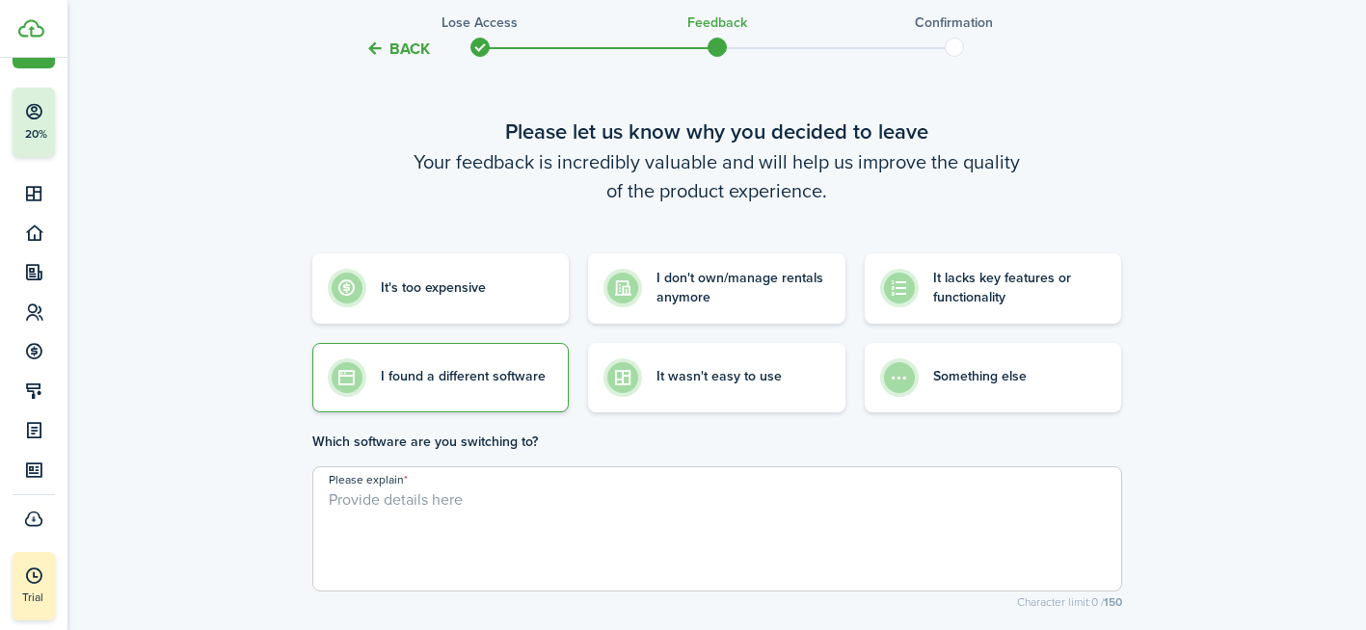
click at [694, 515] on textarea "Please explain" at bounding box center [717, 535] width 808 height 93
click at [930, 379] on label "Something else" at bounding box center [993, 372] width 257 height 69
radio input "false"
radio input "true"
click at [728, 508] on textarea "Please explain" at bounding box center [717, 535] width 808 height 93
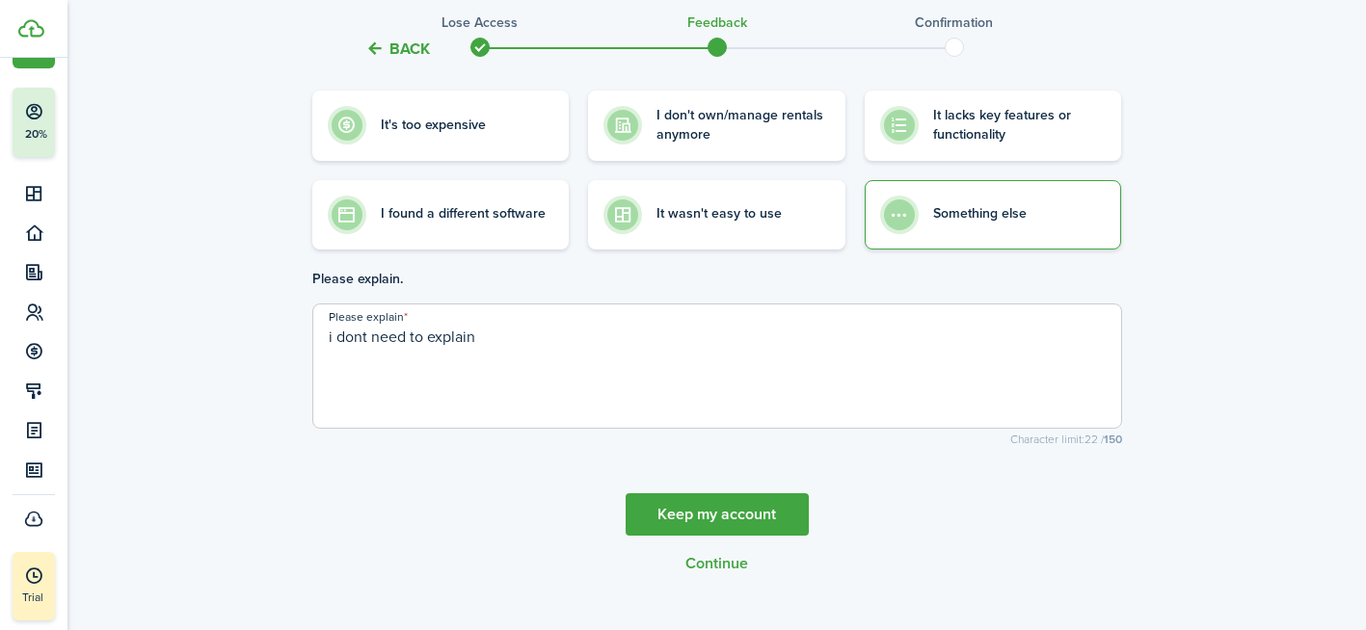
scroll to position [270, 0]
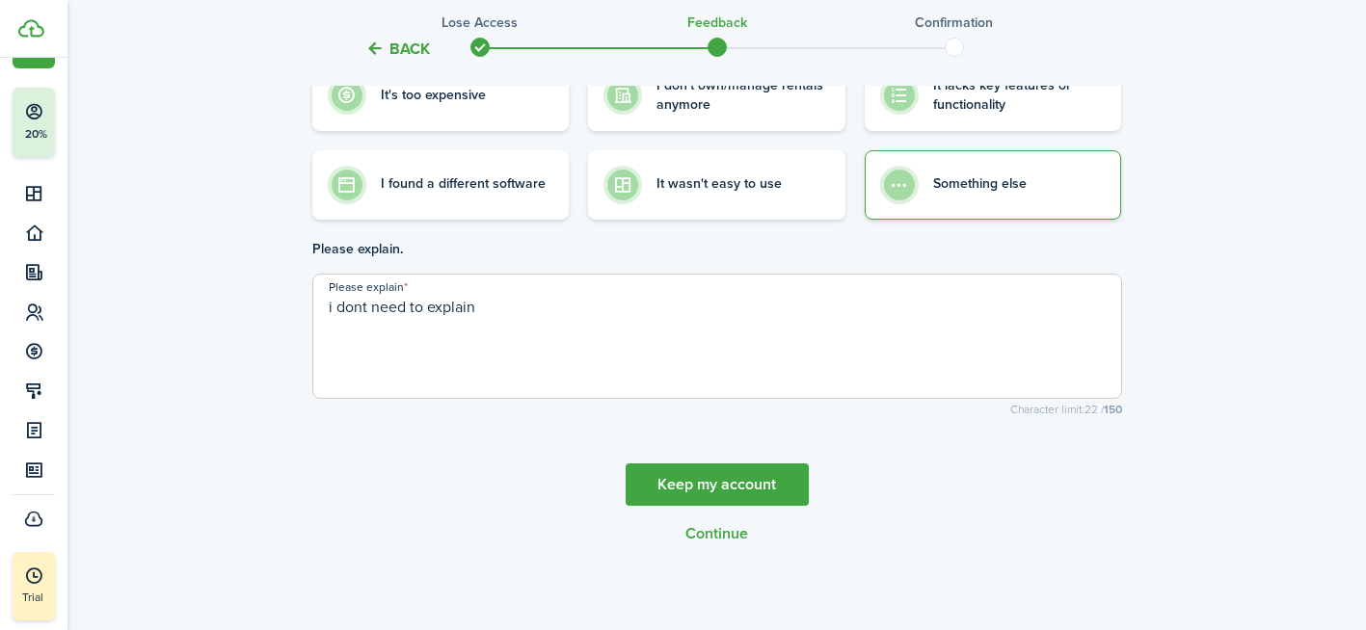
type textarea "i dont need to explain"
click at [737, 539] on button "Continue" at bounding box center [716, 533] width 63 height 17
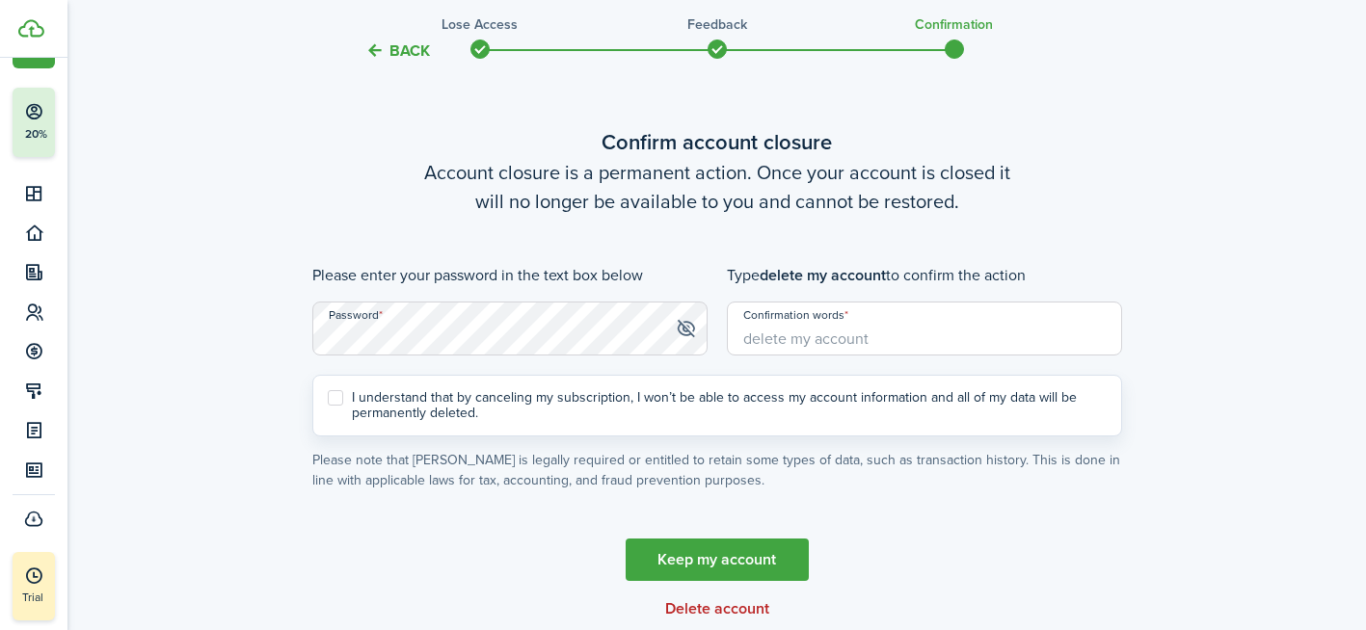
scroll to position [96, 0]
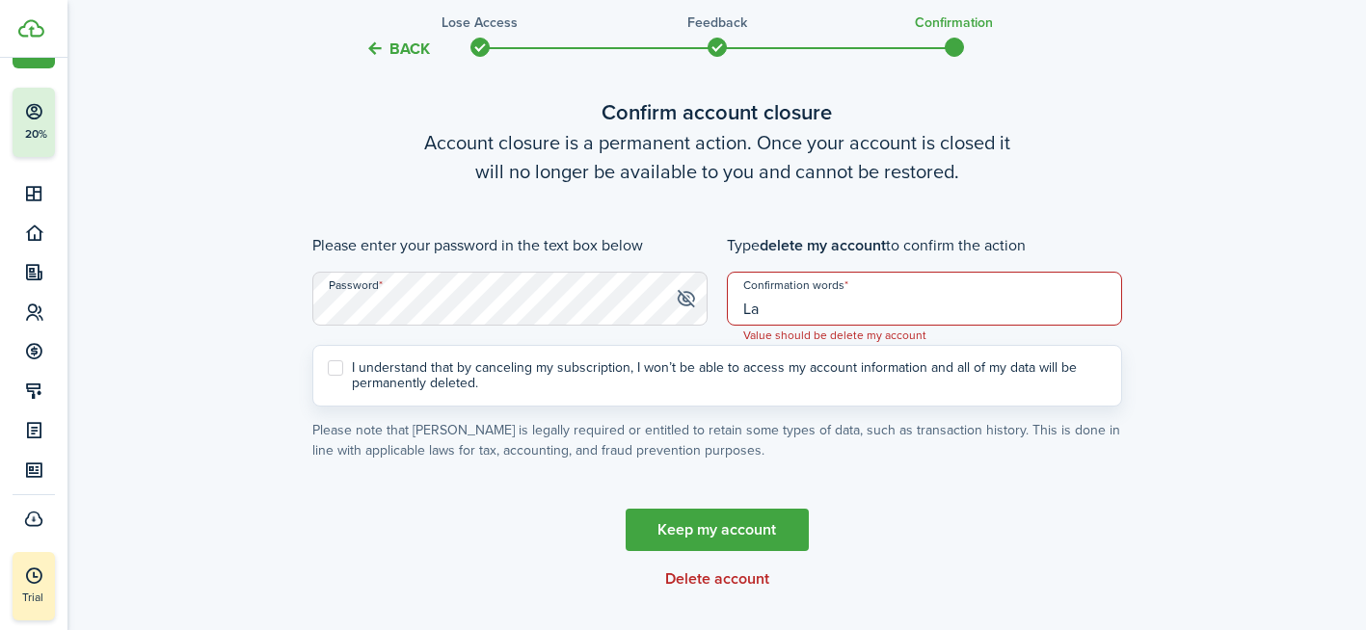
type input "L"
type input "delete my account"
click at [343, 368] on label "I understand that by canceling my subscription, I won’t be able to access my ac…" at bounding box center [717, 375] width 779 height 31
click at [328, 375] on input "I understand that by canceling my subscription, I won’t be able to access my ac…" at bounding box center [327, 375] width 1 height 1
checkbox input "true"
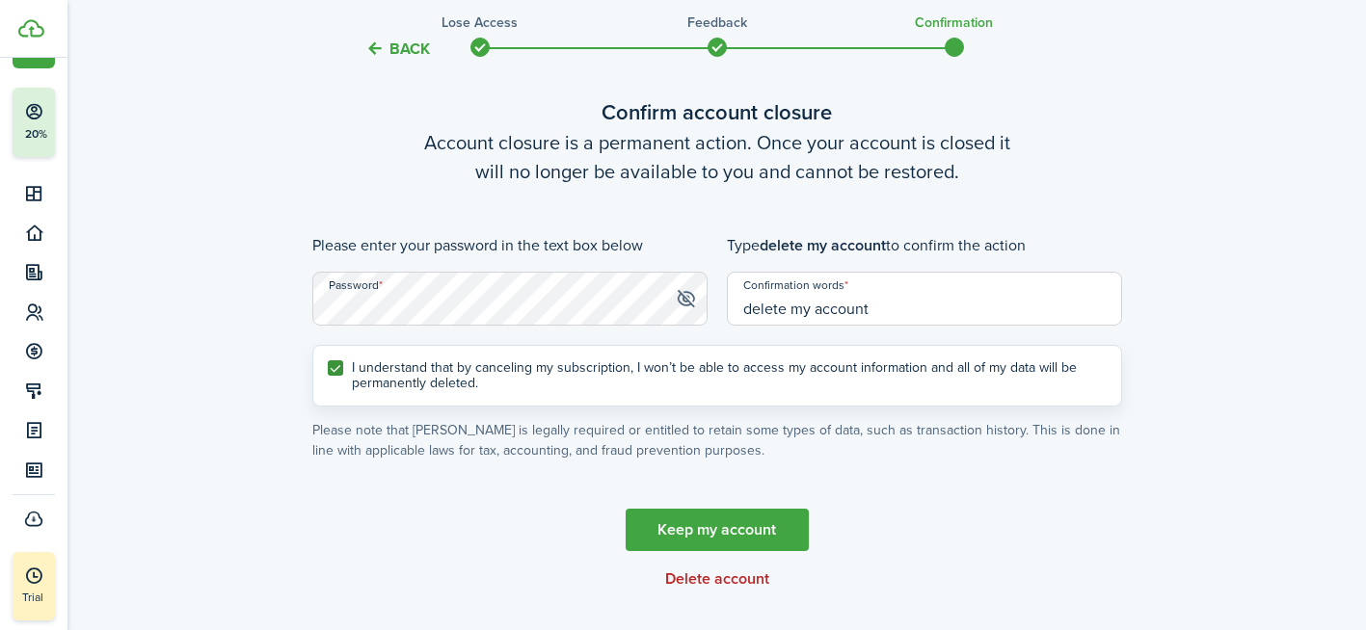
click at [693, 579] on button "Delete account" at bounding box center [717, 579] width 104 height 17
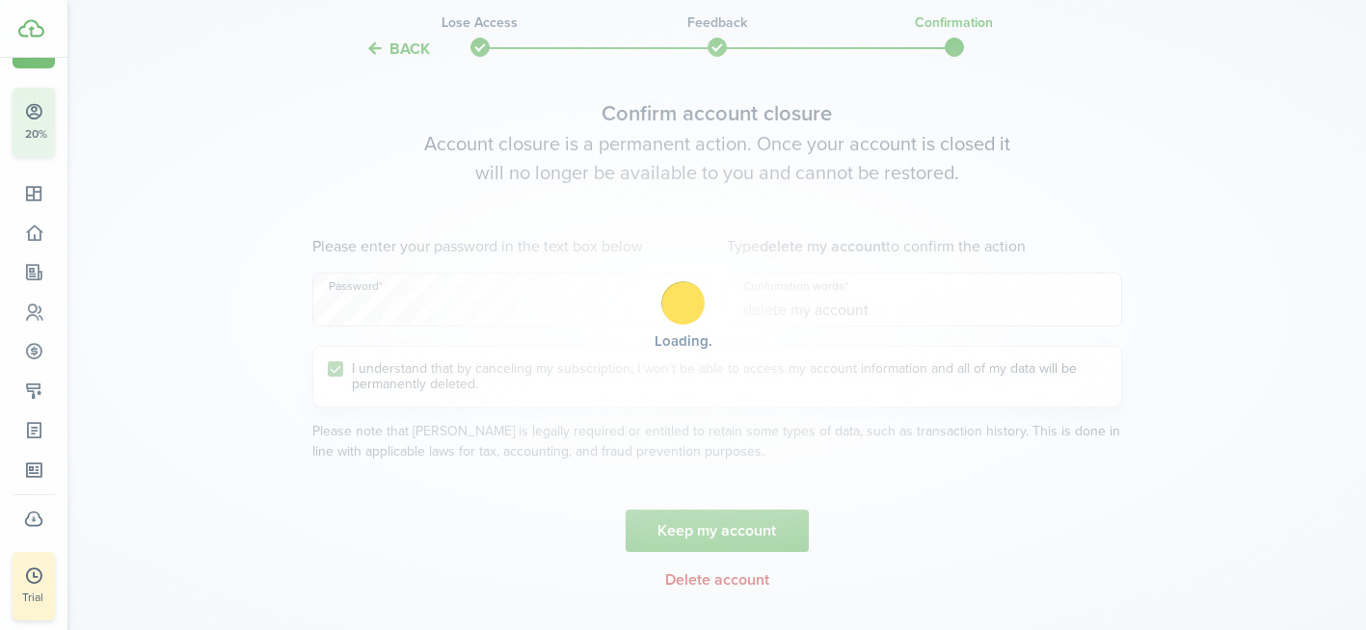
scroll to position [80, 0]
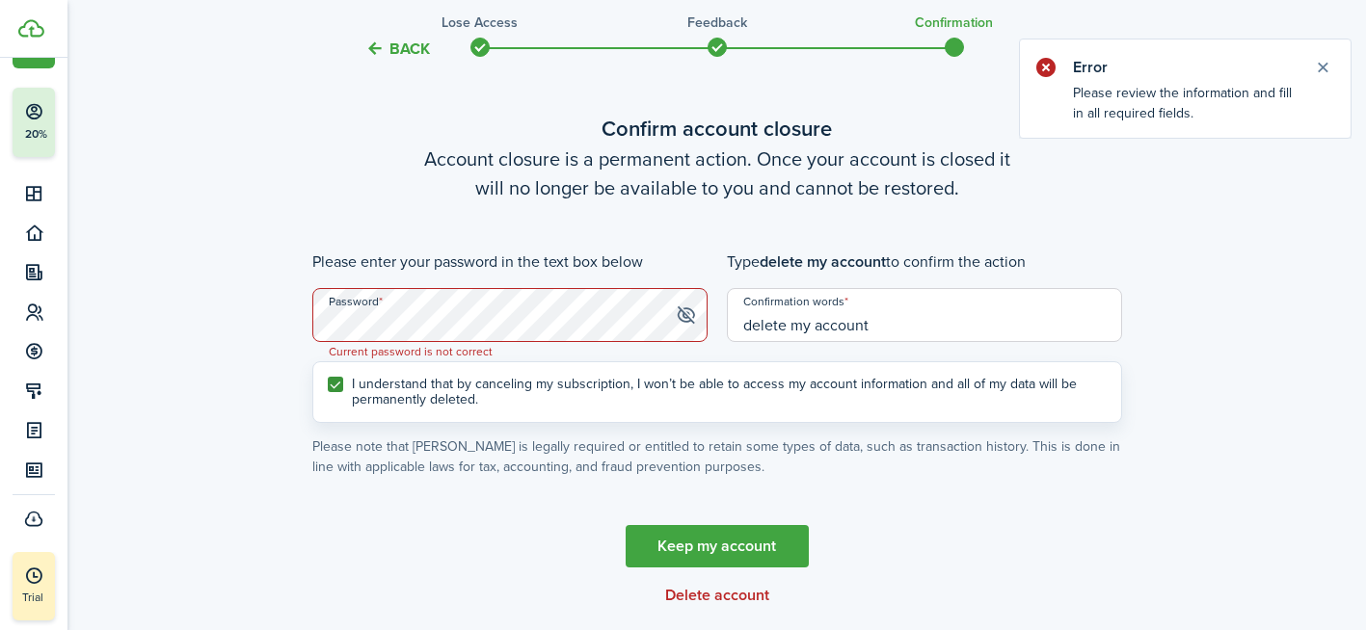
click at [683, 321] on span at bounding box center [686, 315] width 20 height 19
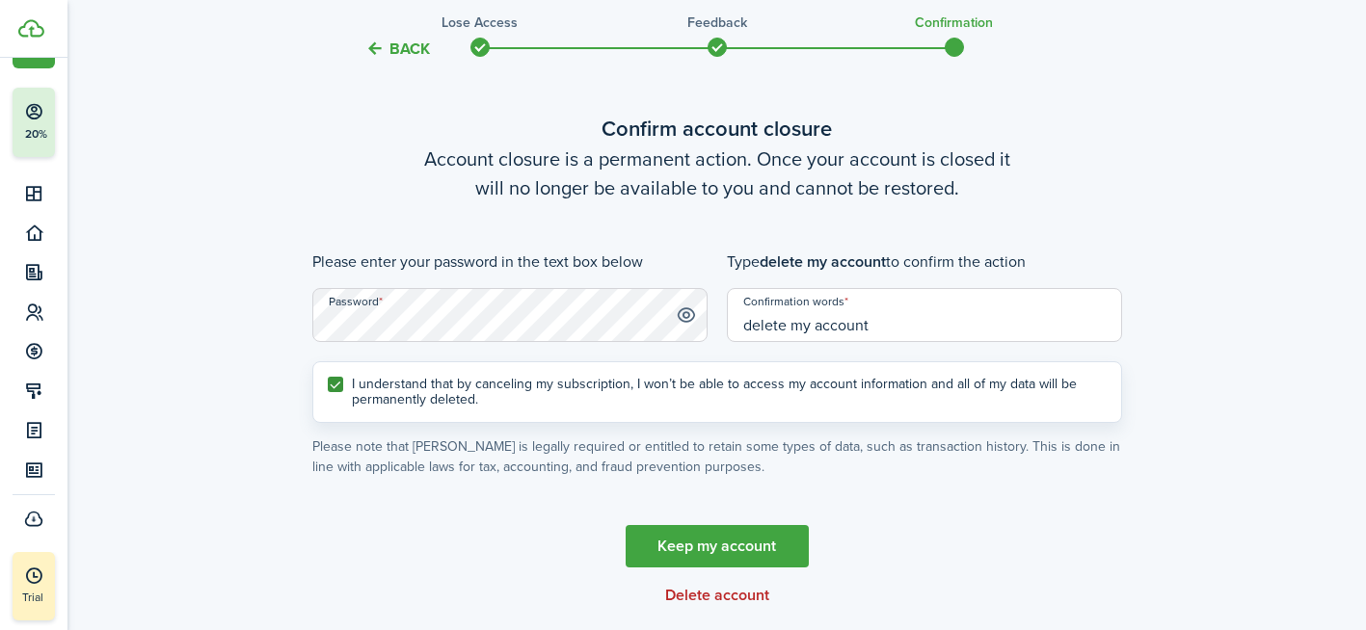
click at [734, 595] on button "Delete account" at bounding box center [717, 595] width 104 height 17
